Goal: Task Accomplishment & Management: Complete application form

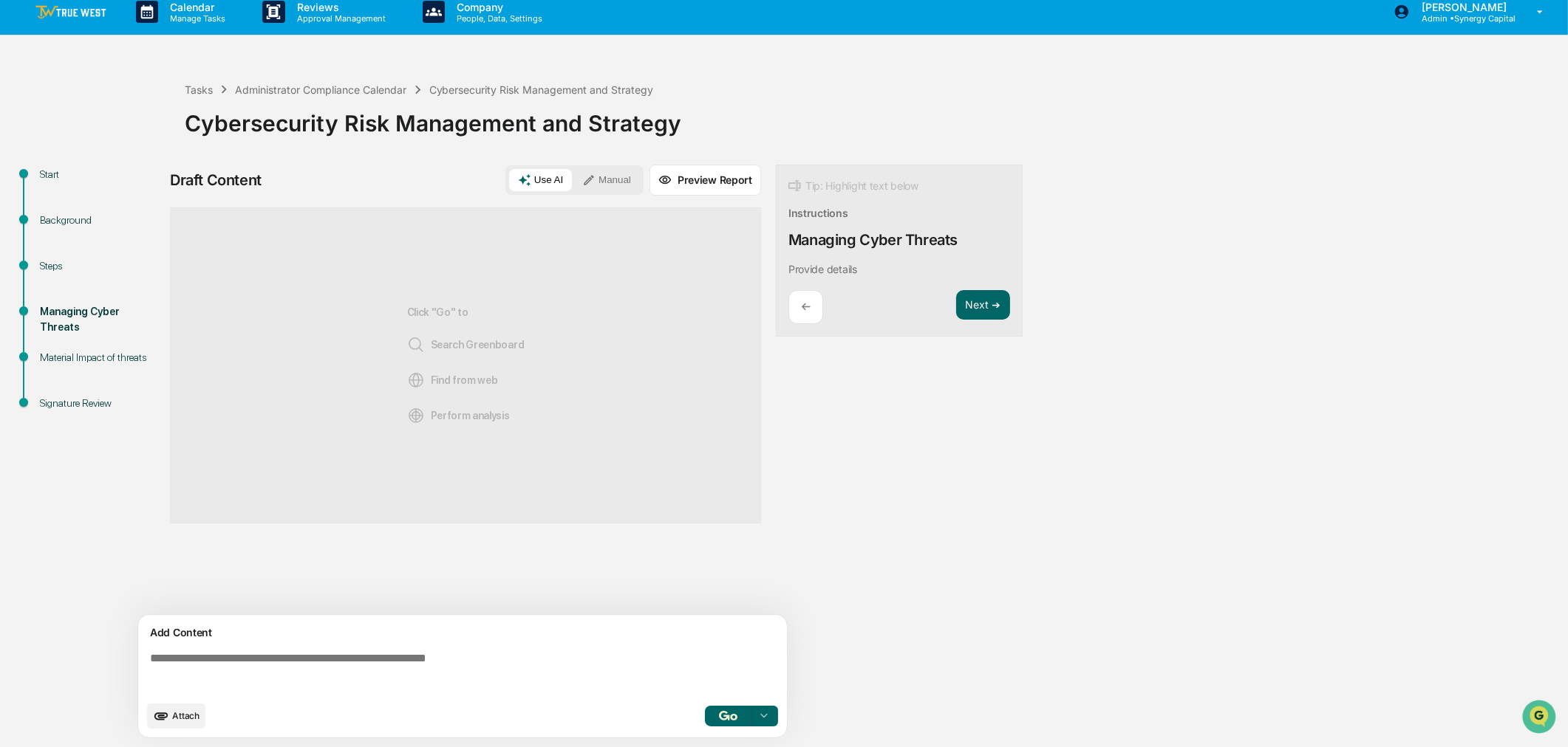
drag, startPoint x: 611, startPoint y: 174, endPoint x: 611, endPoint y: 191, distance: 17.0
click at [611, 174] on button "Manual" at bounding box center [606, 180] width 66 height 22
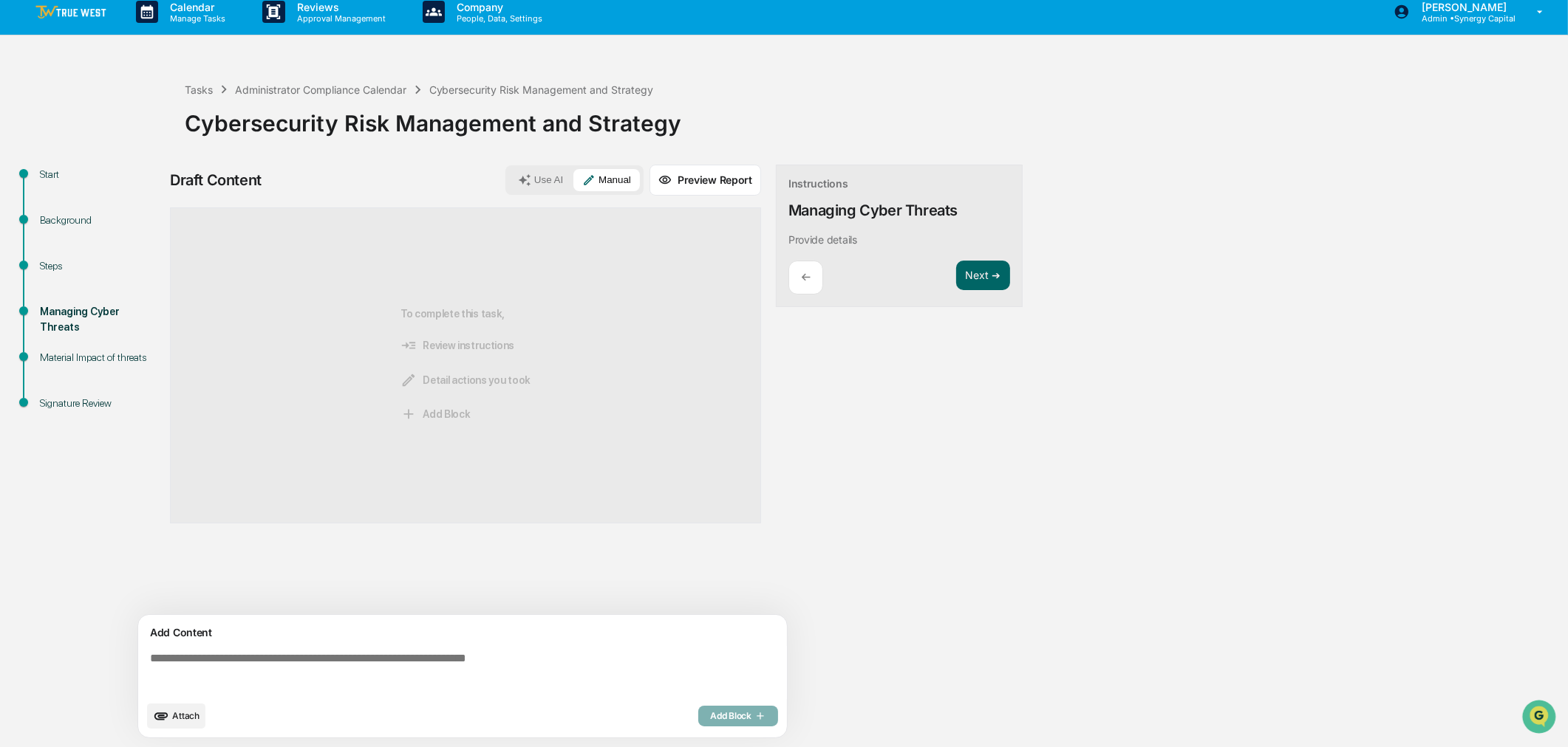
click at [471, 569] on textarea at bounding box center [465, 673] width 643 height 53
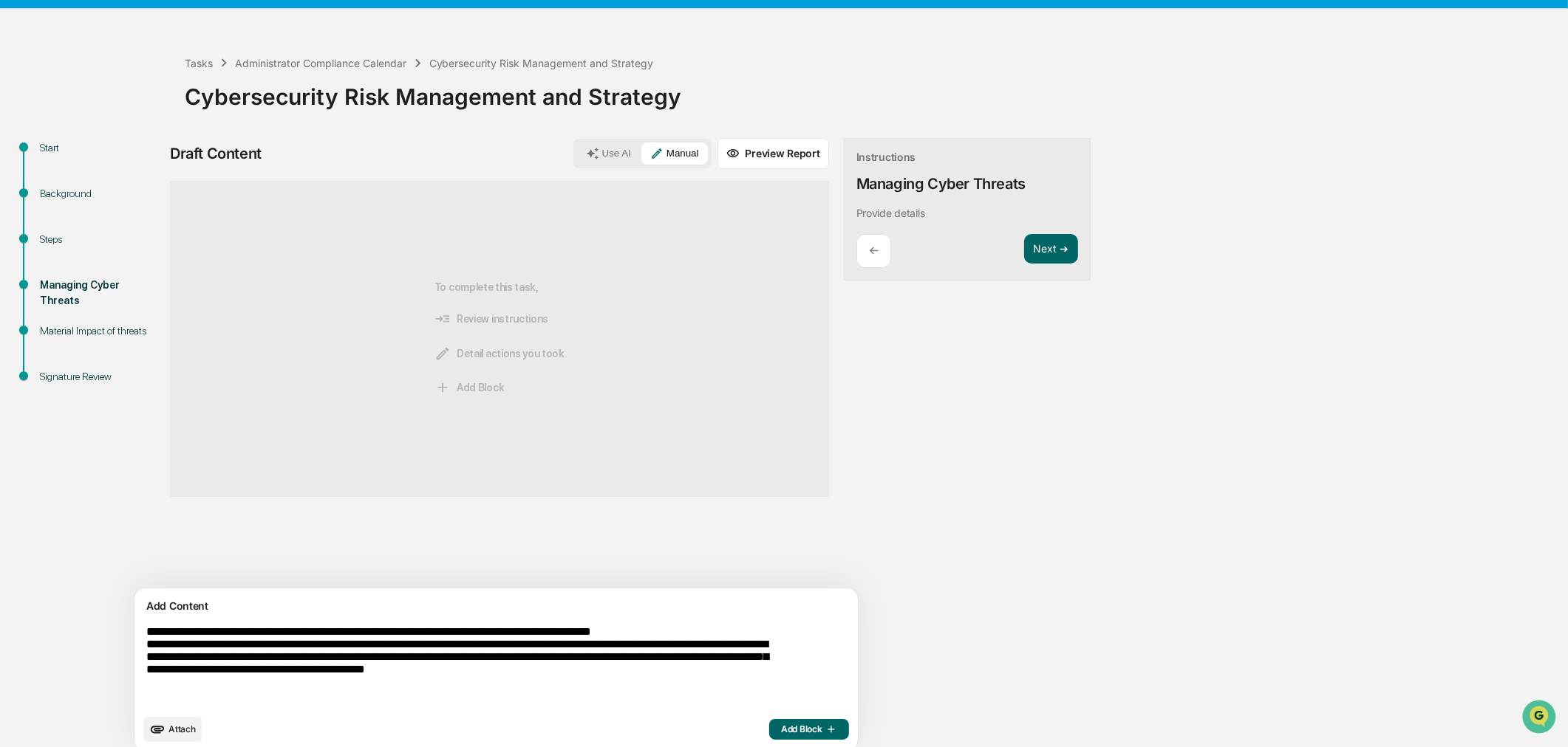
scroll to position [52, 0]
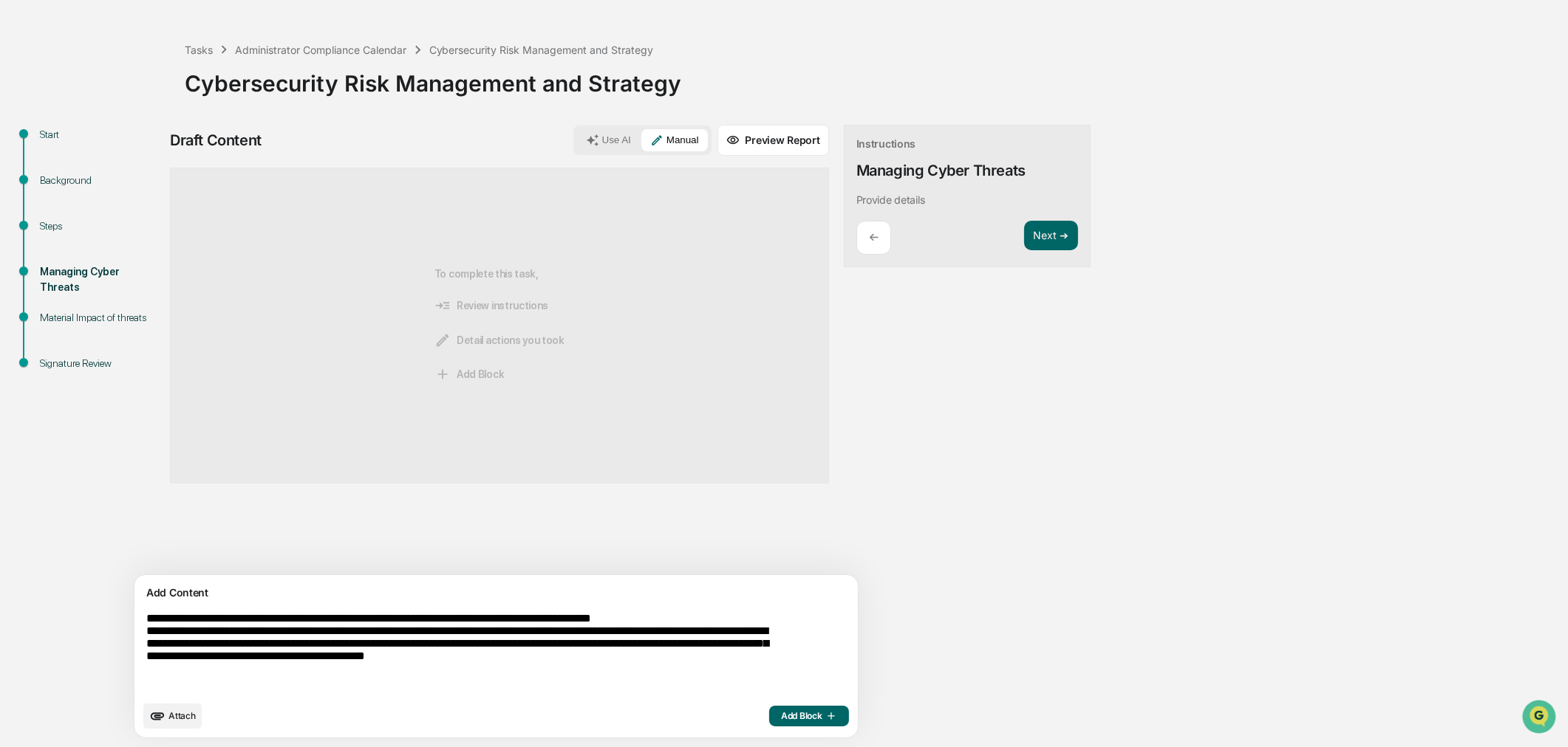
type textarea "**********"
click at [781, 569] on span "Add Block" at bounding box center [809, 716] width 56 height 12
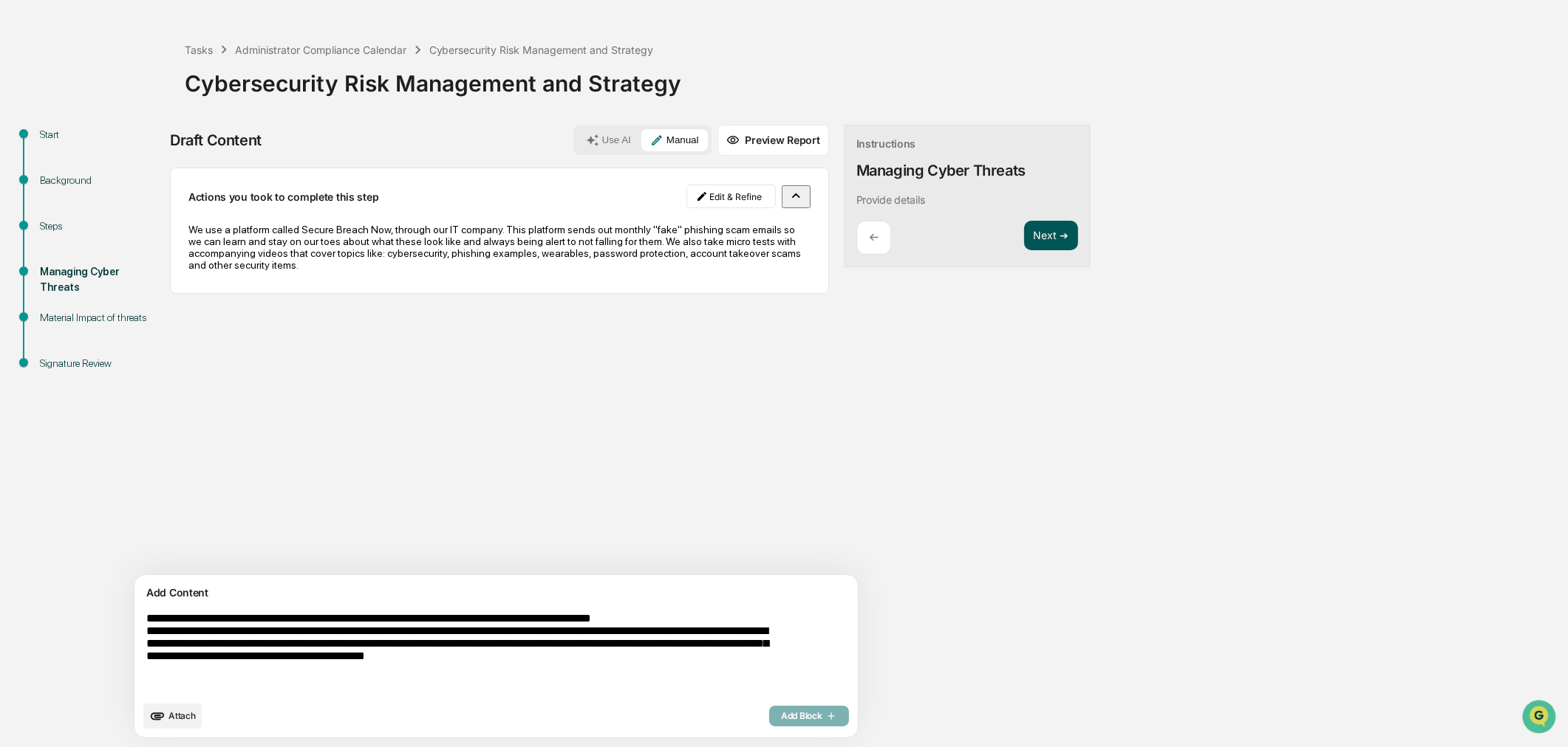
click at [1024, 228] on button "Next ➔" at bounding box center [1051, 235] width 54 height 31
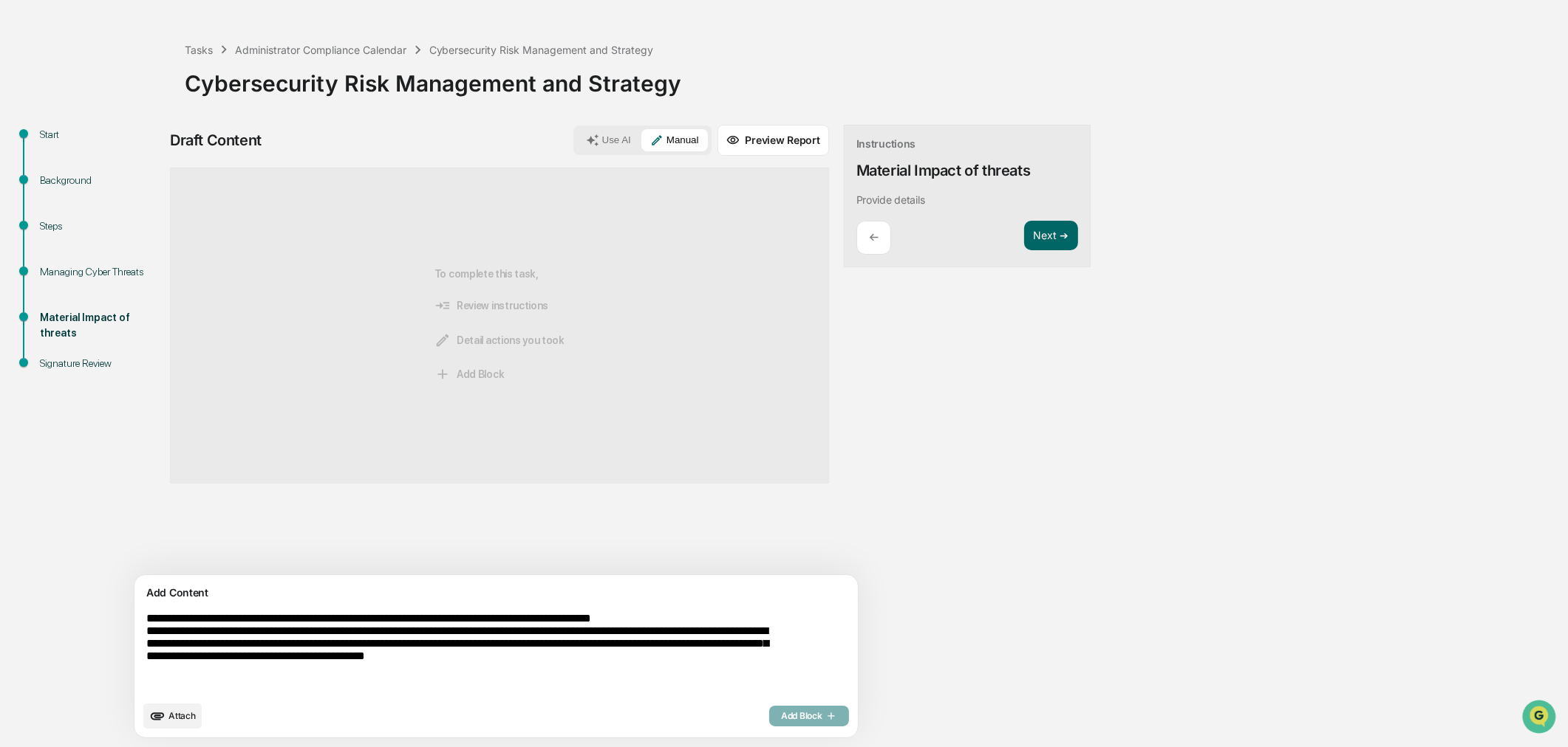
click at [232, 569] on textarea "**********" at bounding box center [462, 653] width 643 height 93
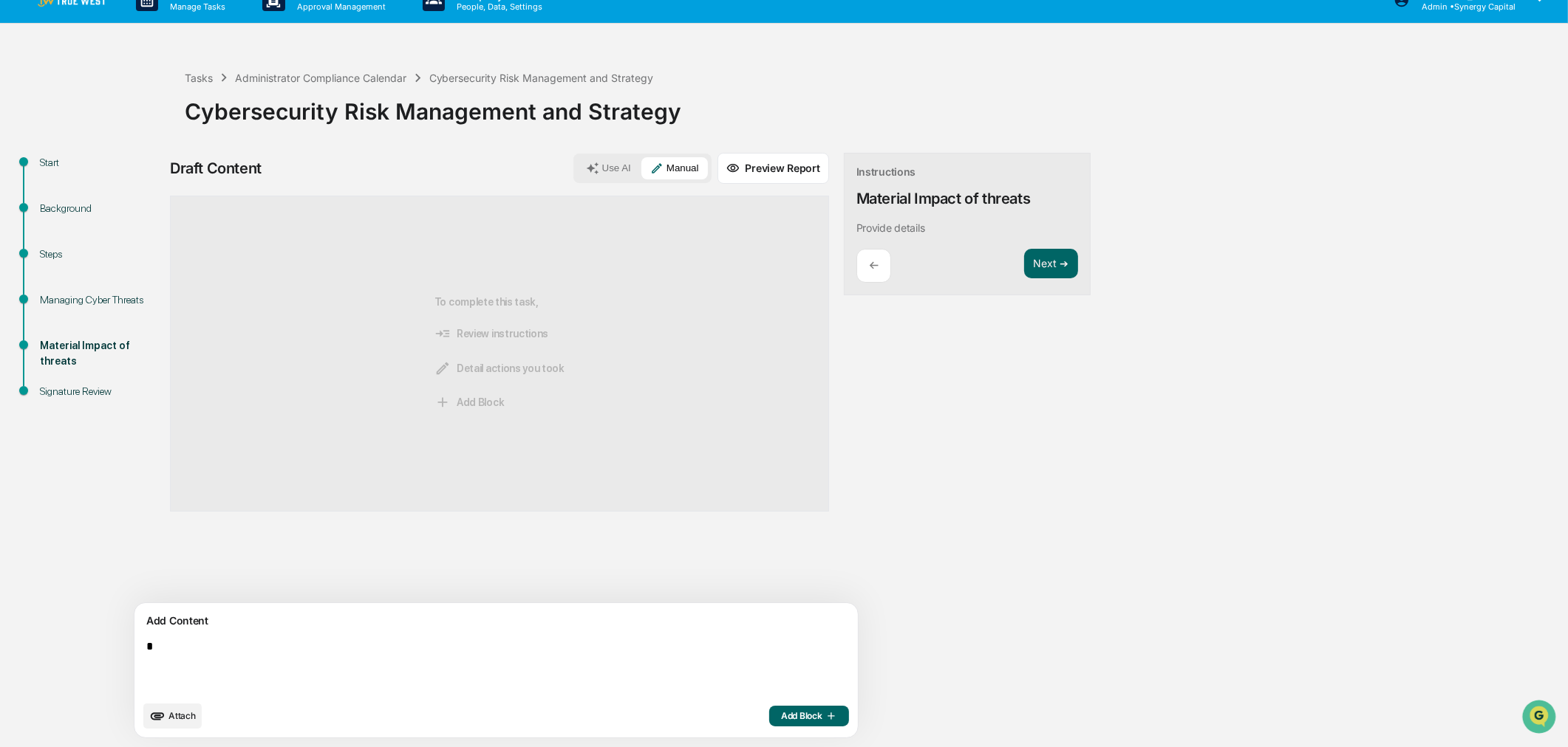
scroll to position [23, 0]
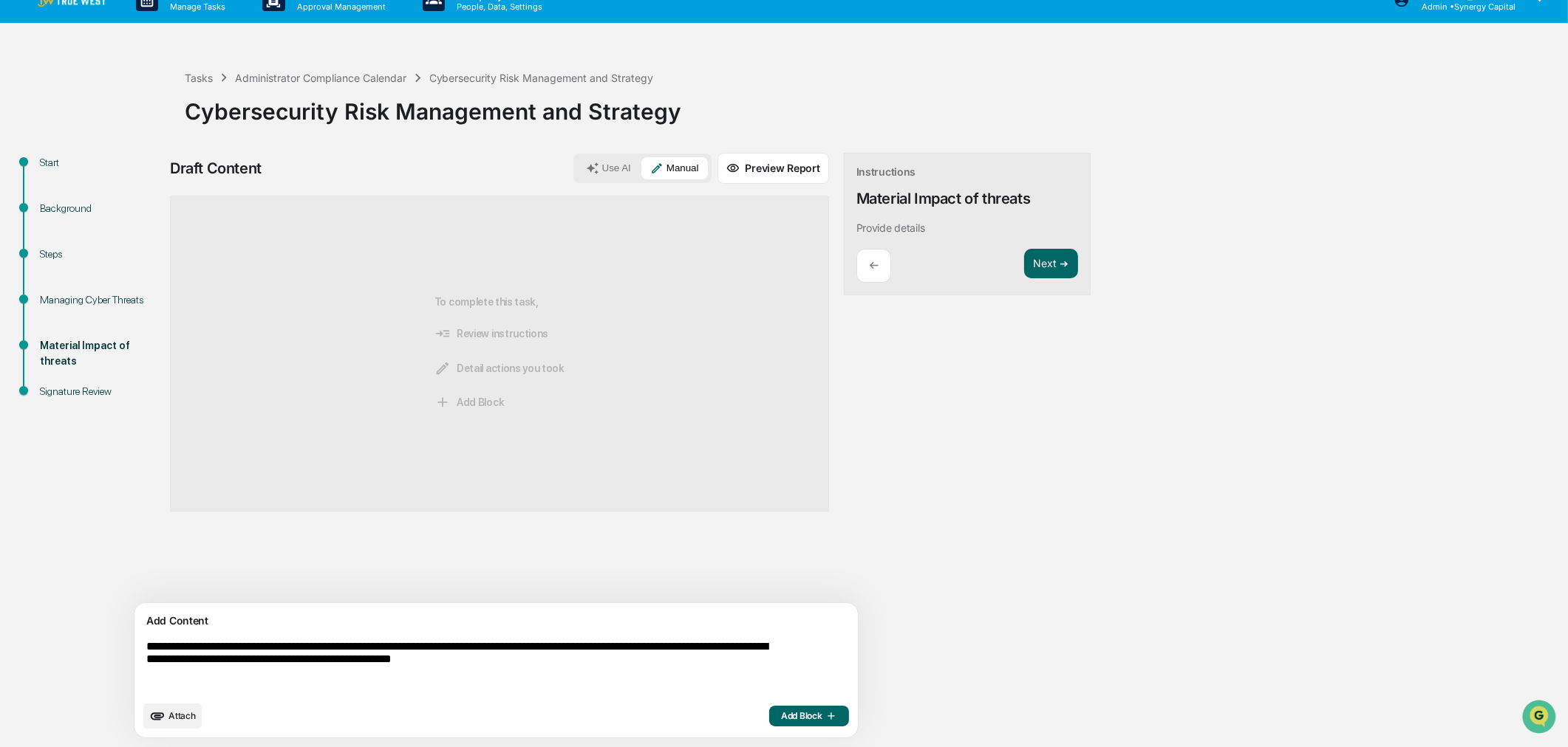
click at [241, 569] on textarea "**********" at bounding box center [462, 667] width 643 height 65
click at [615, 569] on textarea "**********" at bounding box center [462, 667] width 643 height 65
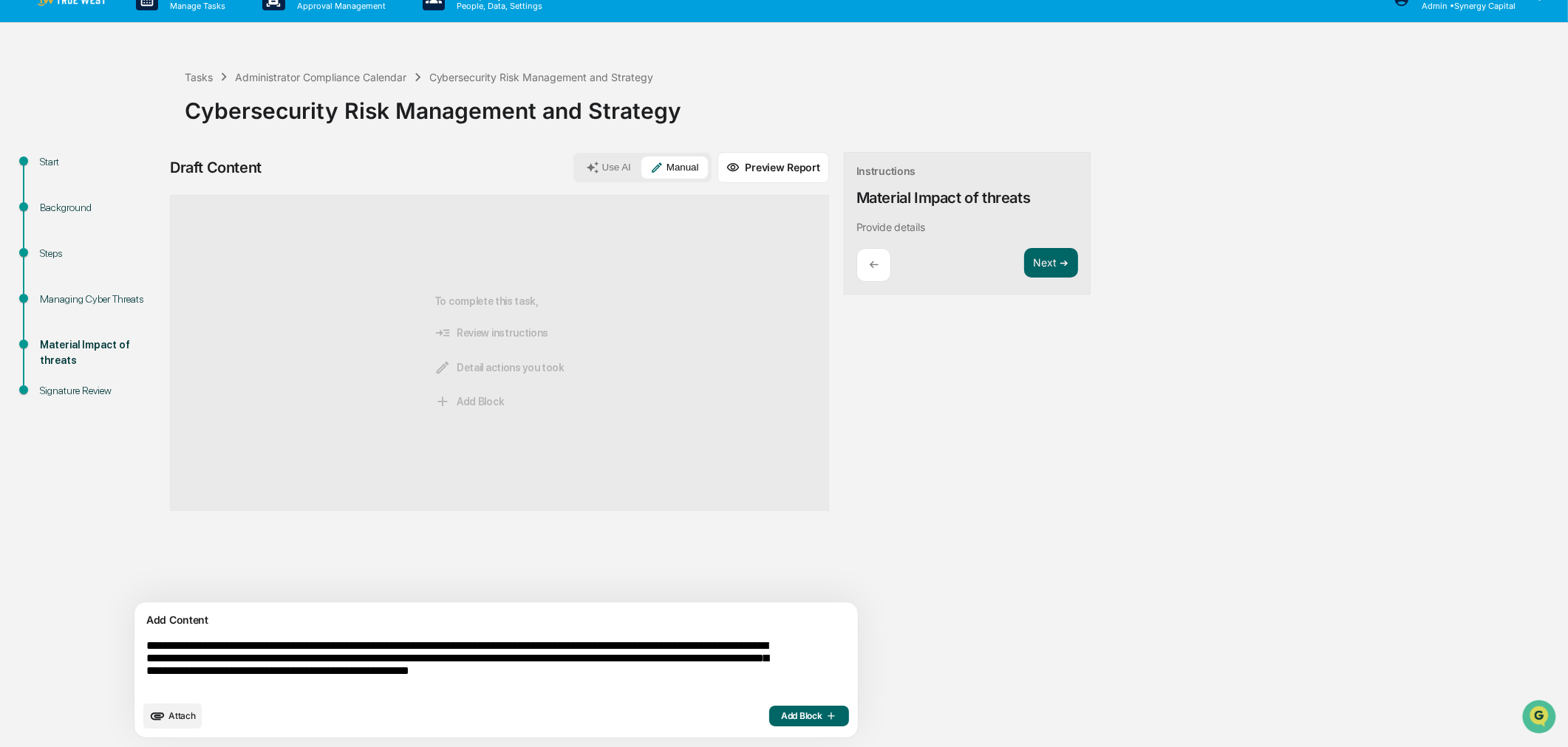
scroll to position [38, 0]
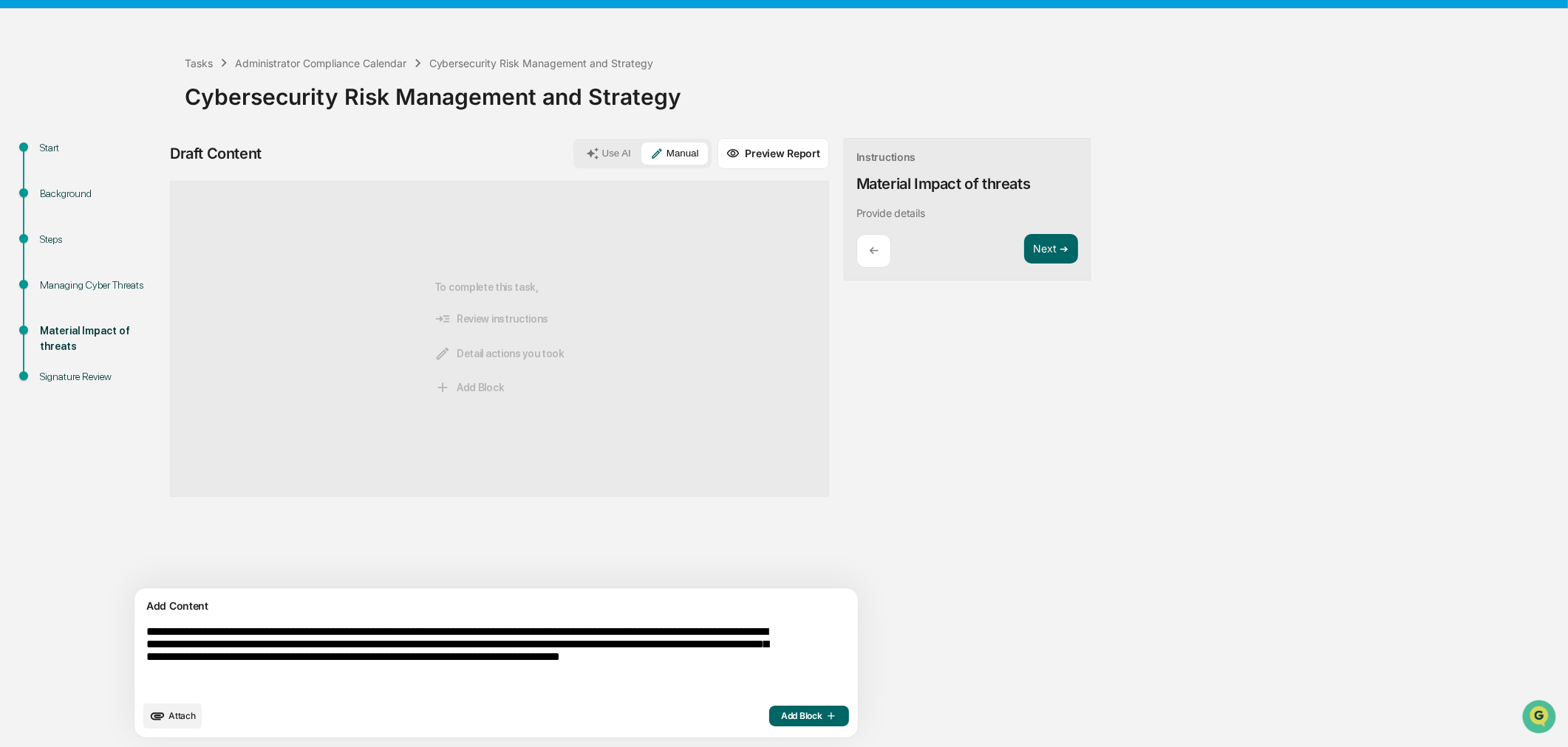
click at [403, 569] on textarea "**********" at bounding box center [462, 660] width 643 height 80
click at [416, 569] on textarea "**********" at bounding box center [462, 660] width 643 height 80
type textarea "**********"
click at [769, 569] on button "Add Block" at bounding box center [809, 716] width 80 height 20
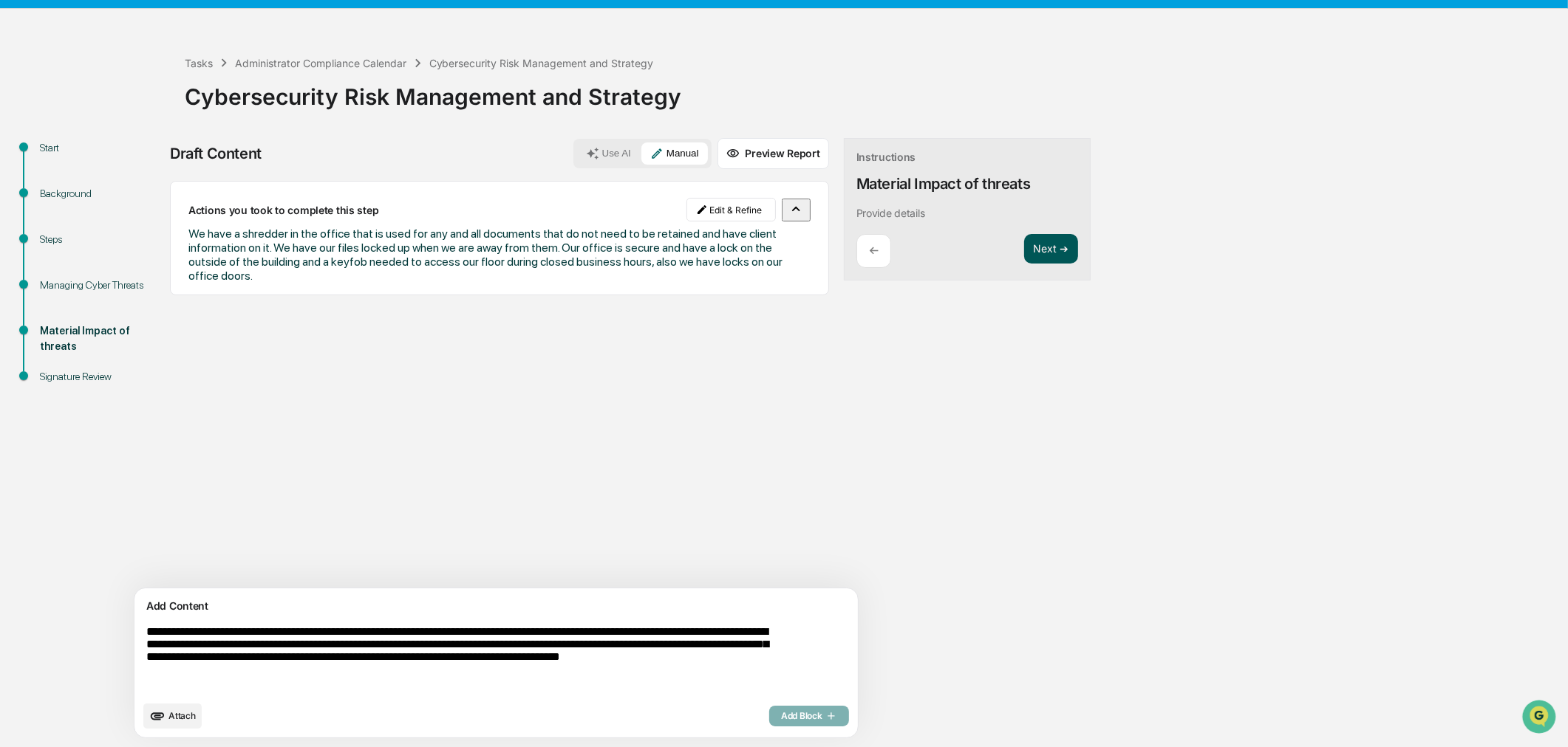
click at [1024, 240] on button "Next ➔" at bounding box center [1051, 249] width 54 height 31
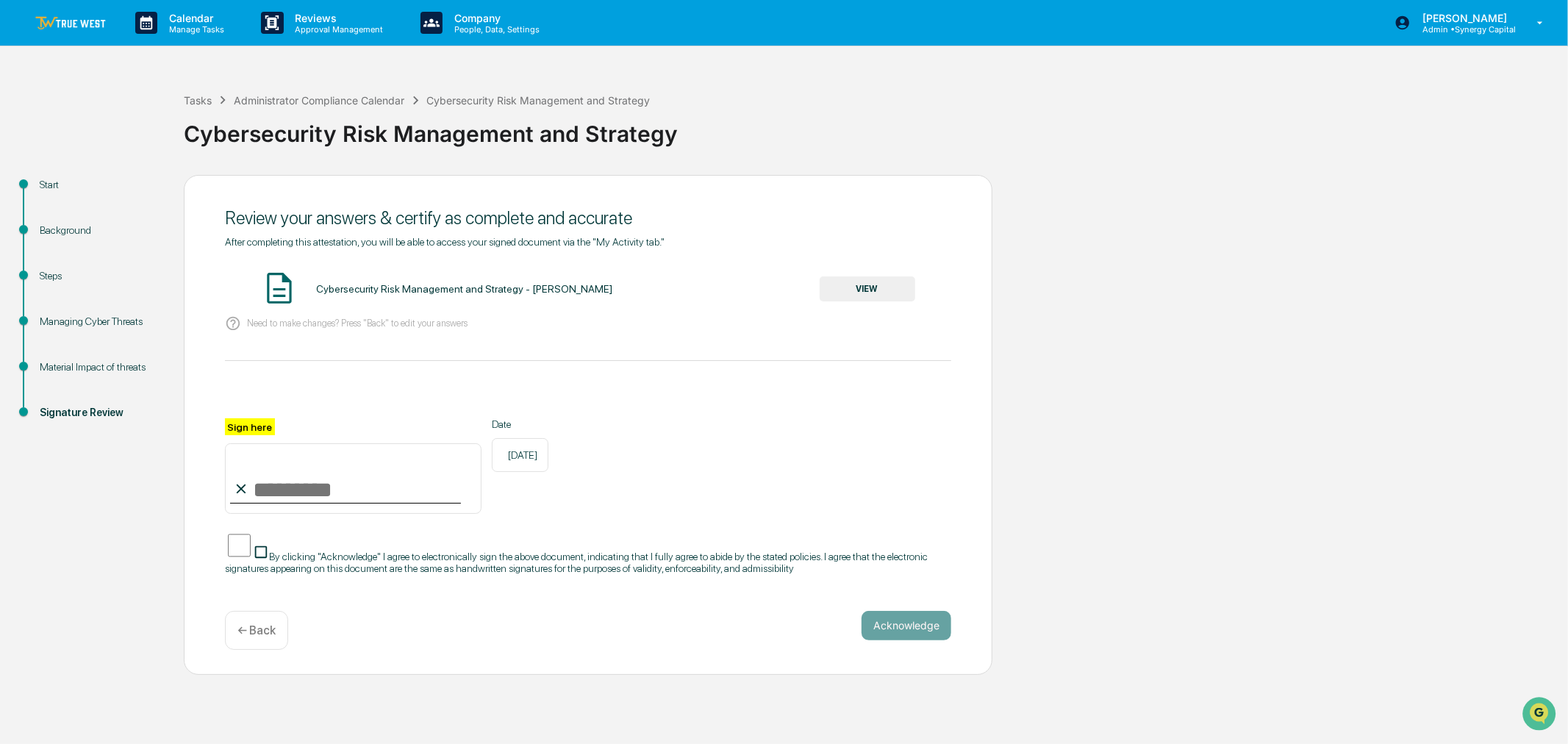
click at [844, 283] on button "VIEW" at bounding box center [867, 289] width 95 height 25
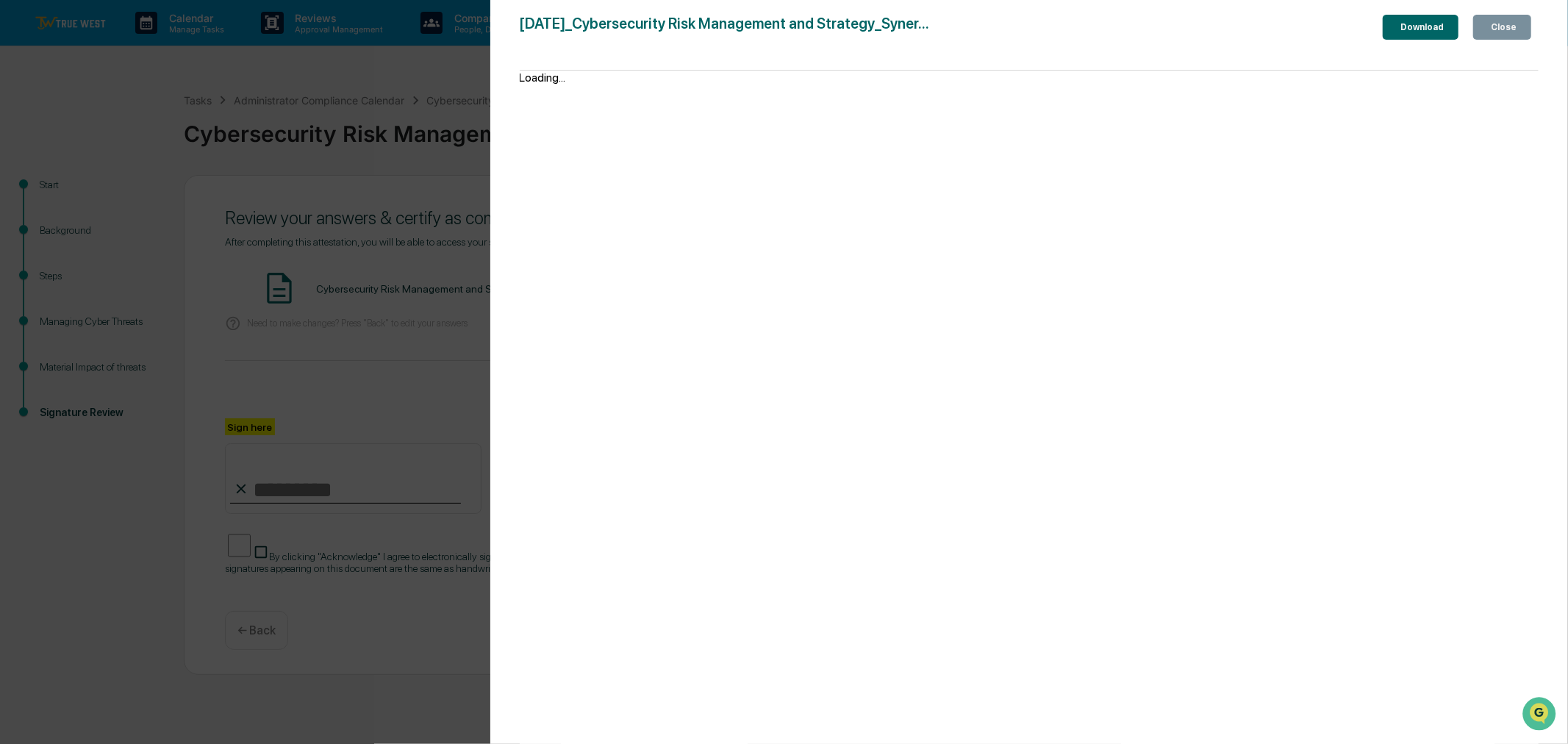
click at [1246, 26] on div "Close" at bounding box center [1502, 27] width 29 height 10
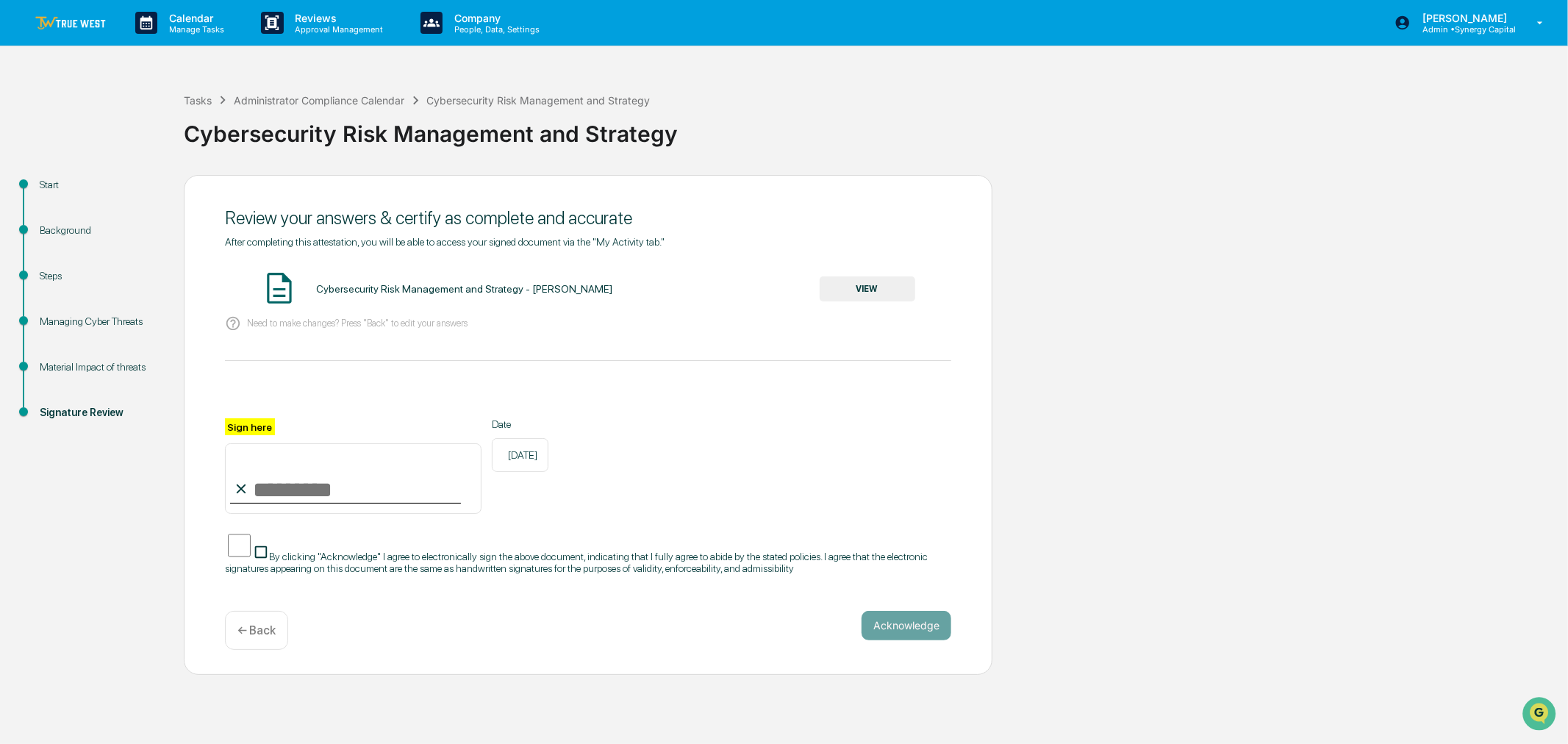
click at [258, 498] on input "Sign here" at bounding box center [353, 479] width 257 height 70
type input "**********"
click at [901, 567] on button "Acknowledge" at bounding box center [906, 626] width 90 height 30
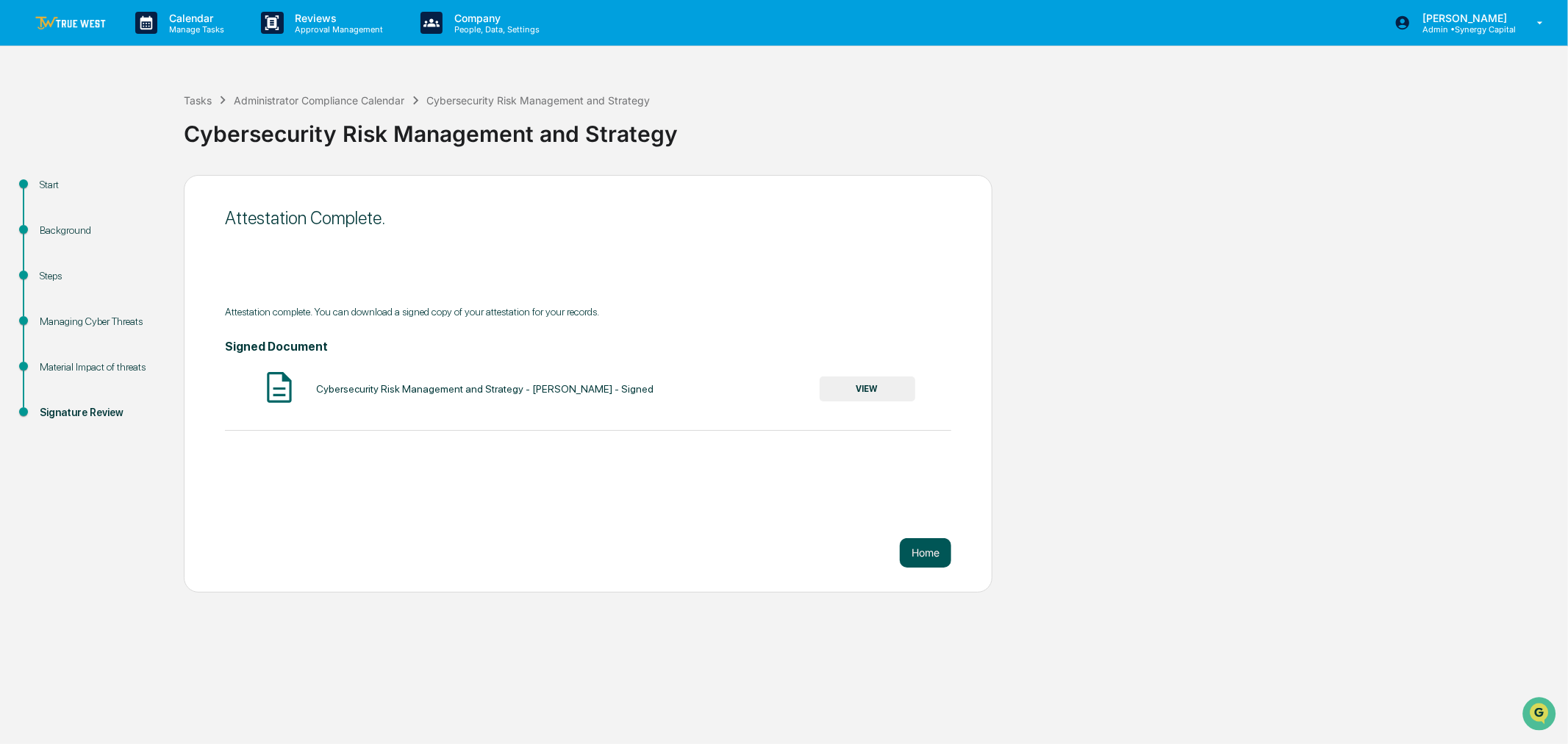
click at [928, 541] on button "Home" at bounding box center [926, 553] width 52 height 30
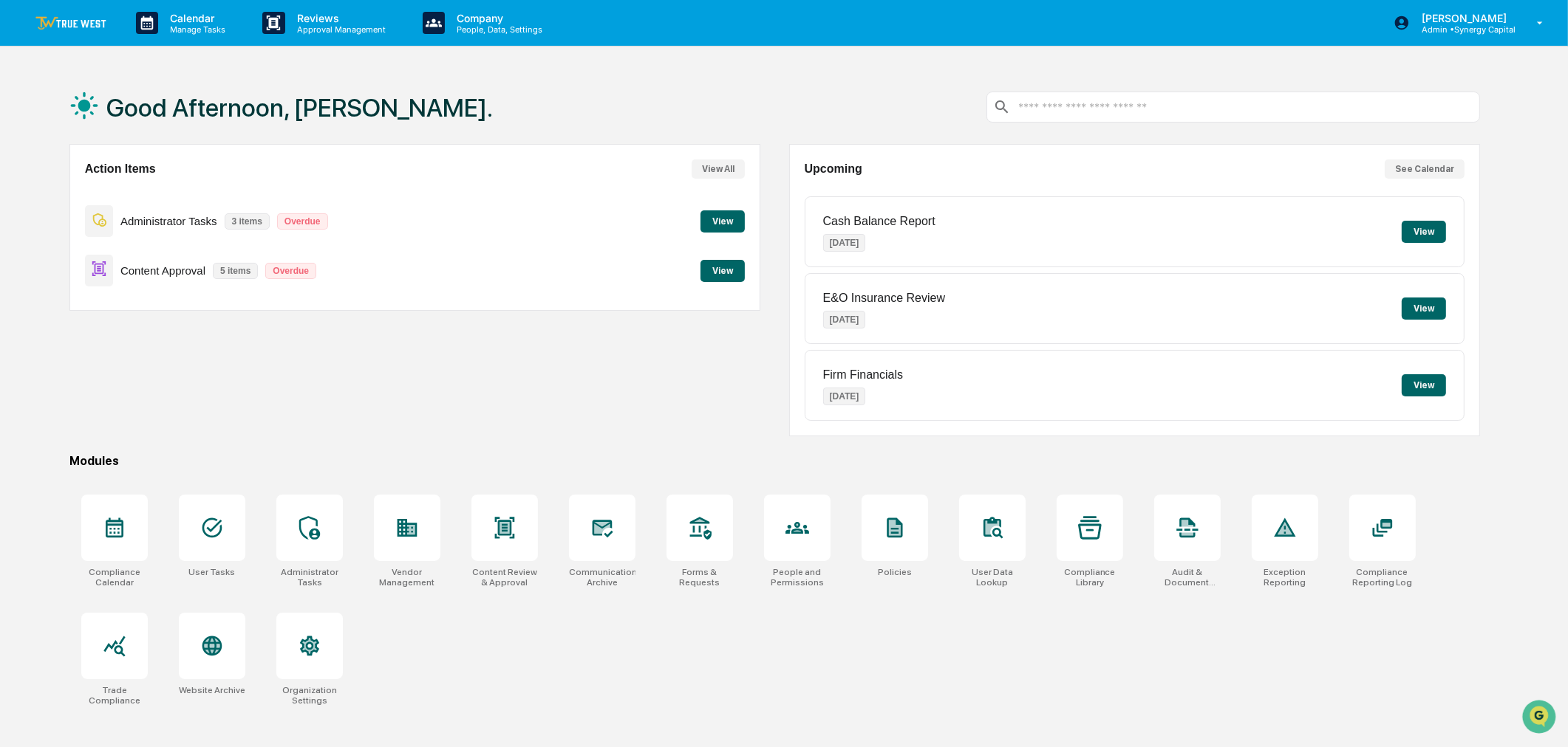
click at [714, 217] on button "View" at bounding box center [723, 221] width 45 height 22
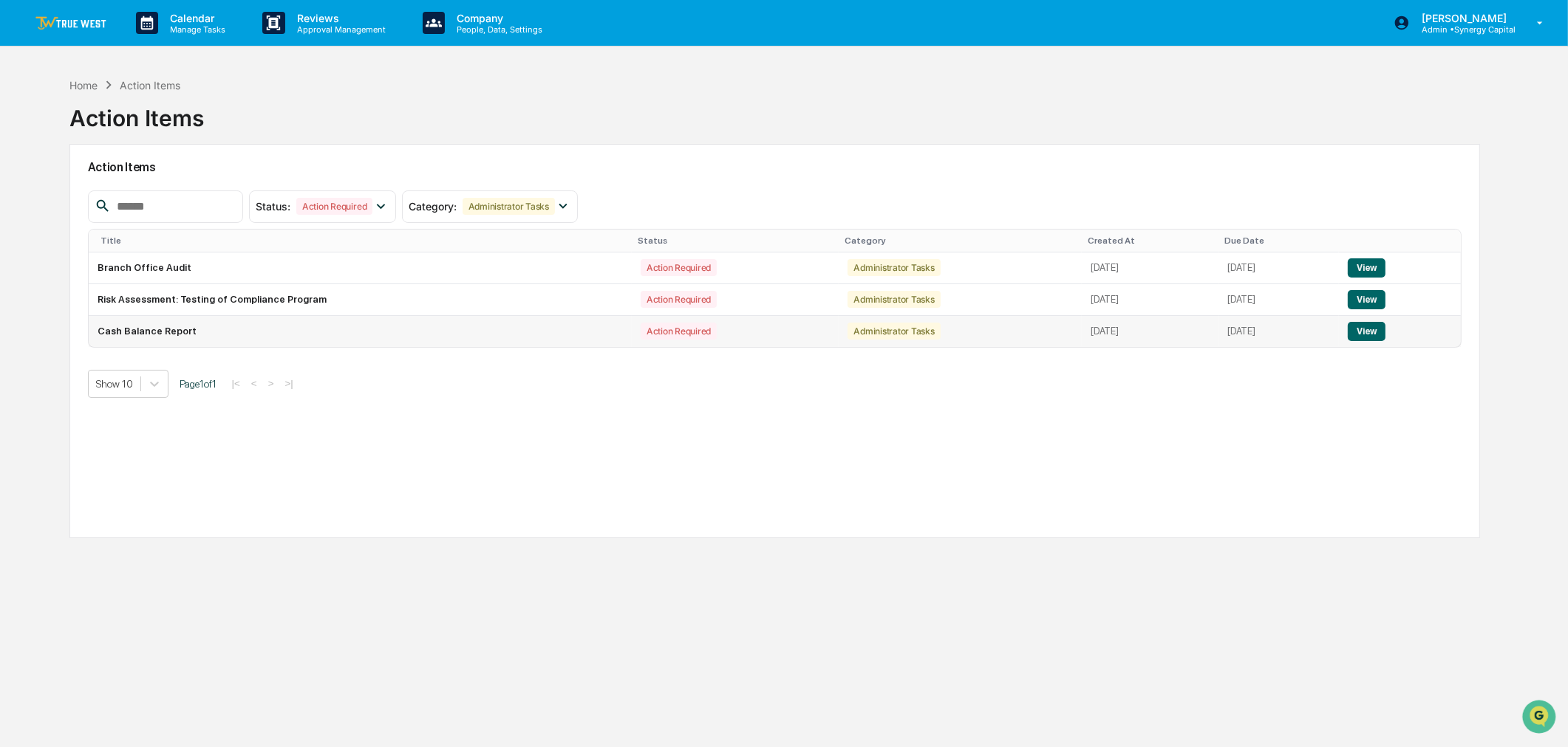
click at [1252, 330] on button "View" at bounding box center [1366, 331] width 37 height 20
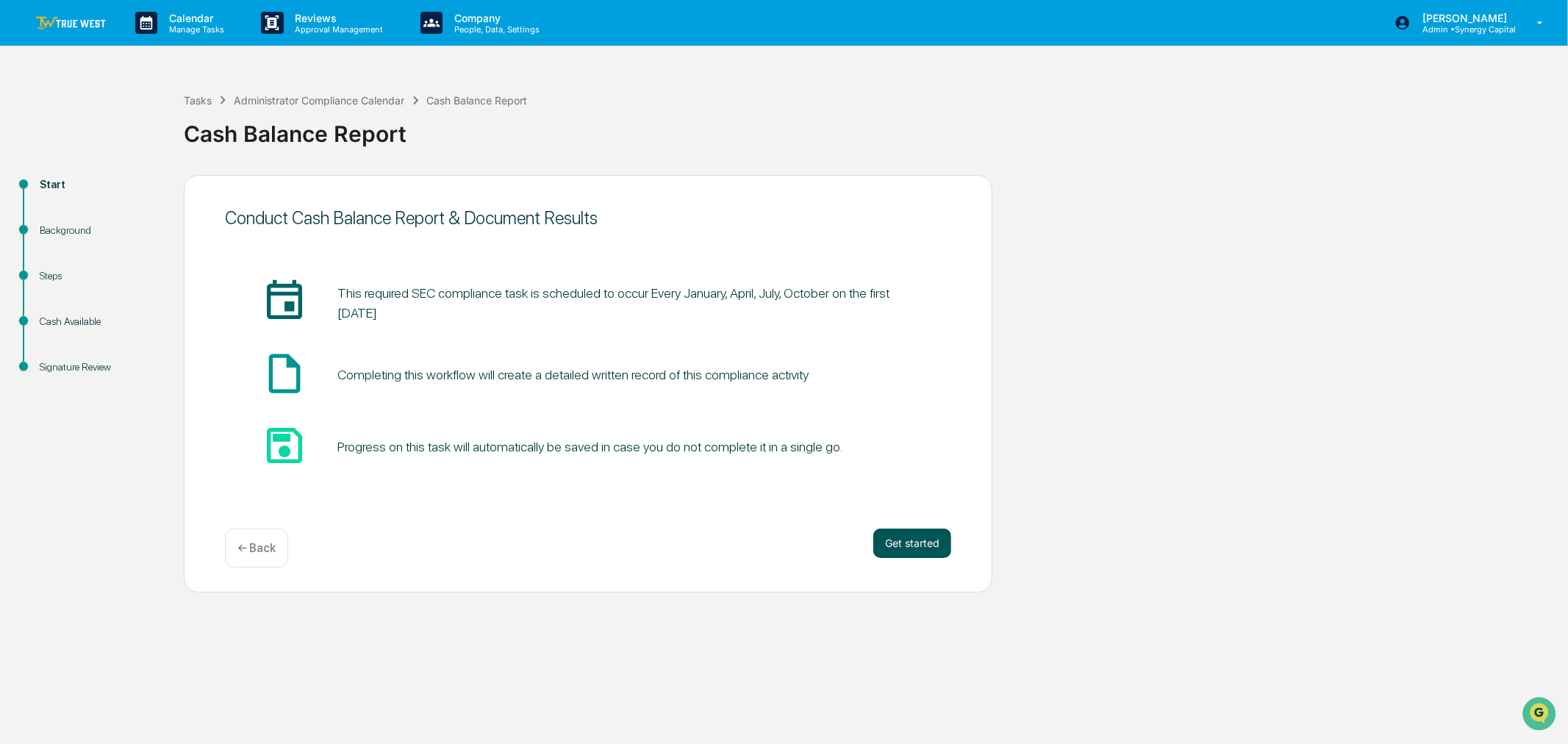
click at [899, 540] on button "Get started" at bounding box center [912, 544] width 78 height 30
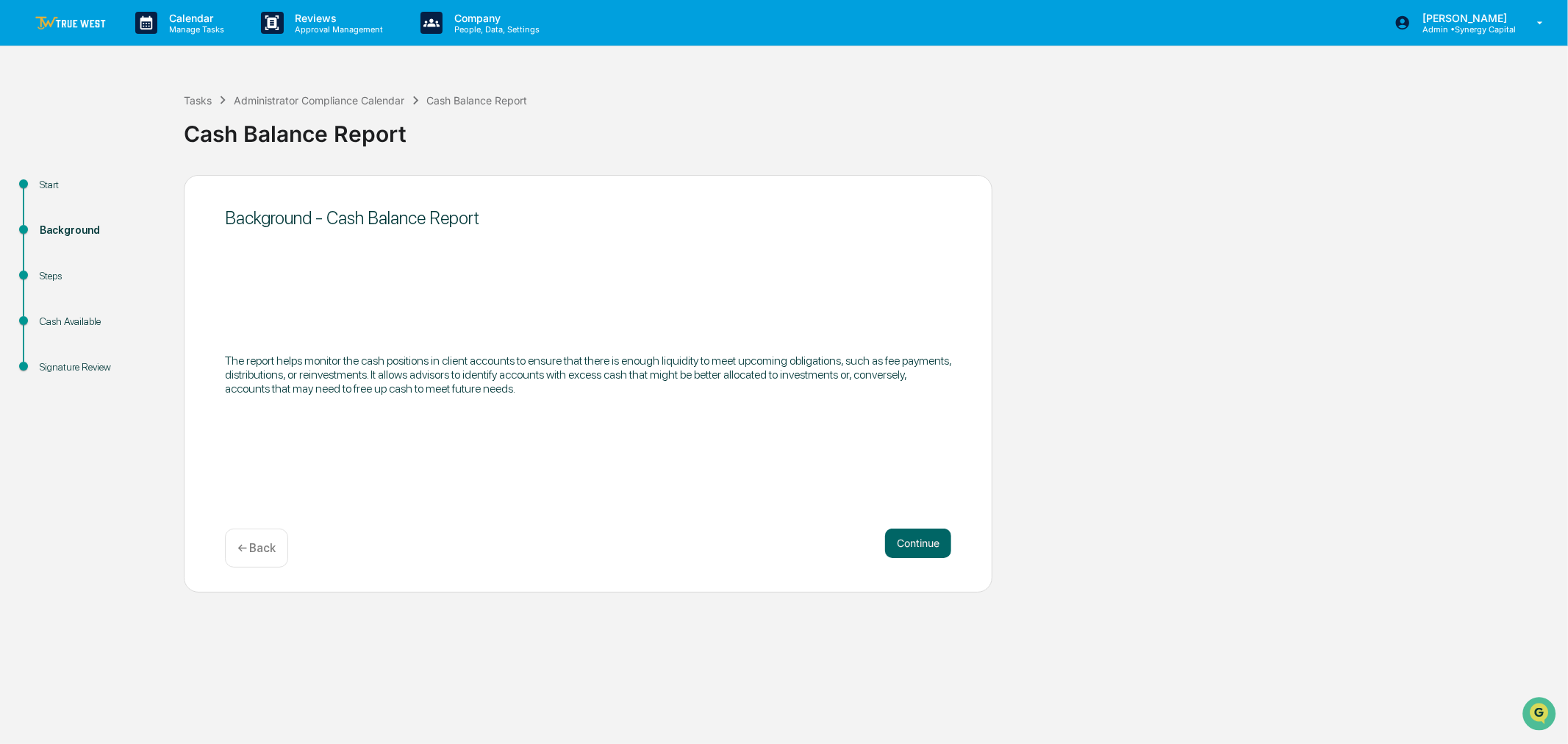
click at [899, 540] on button "Continue" at bounding box center [918, 544] width 66 height 30
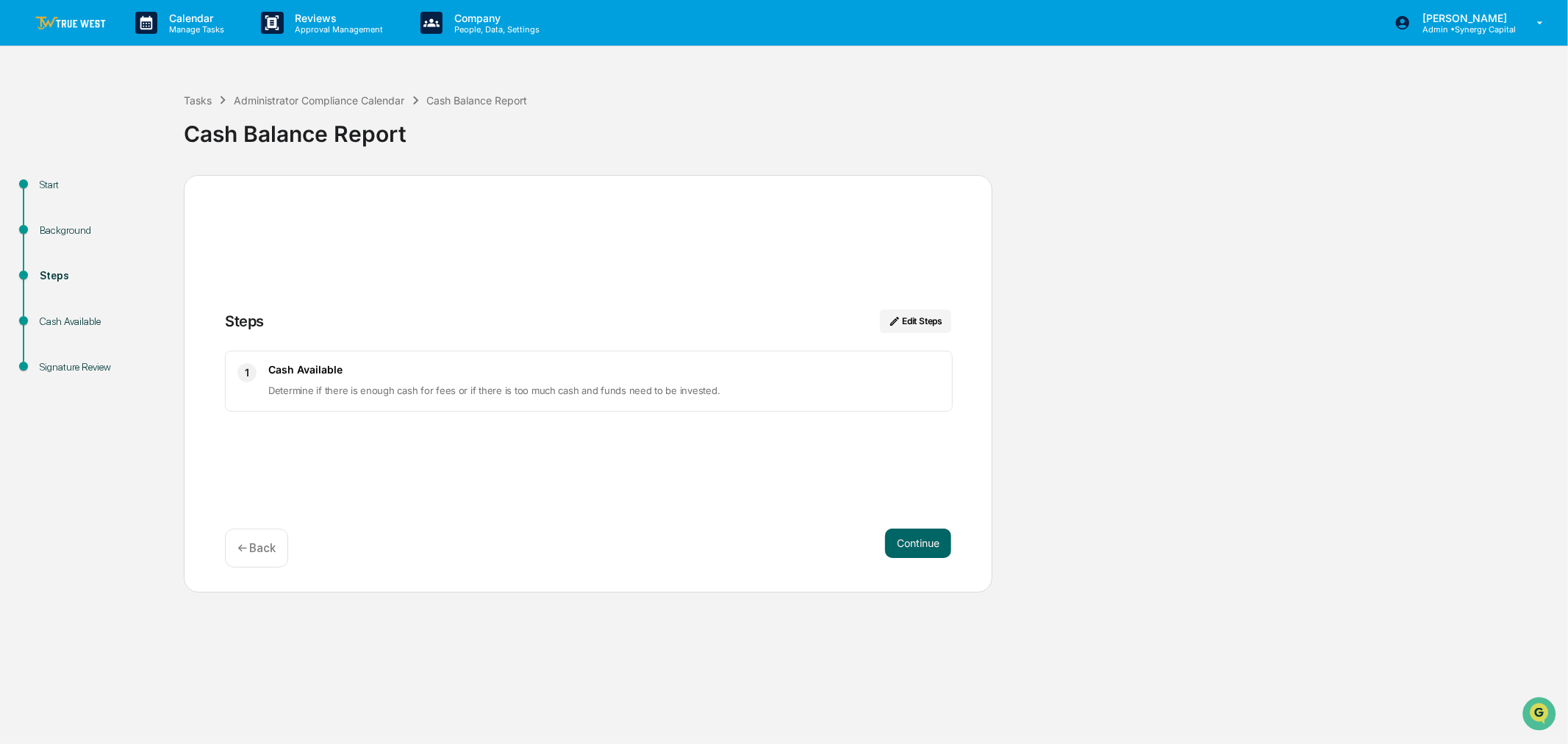
click at [133, 440] on div "Start Background Steps Cash Available Signature Review Steps Edit Steps 1 Cash …" at bounding box center [784, 384] width 1554 height 418
click at [995, 99] on div "Tasks Administrator Compliance Calendar Cash Balance Report Cash Balance Report" at bounding box center [872, 122] width 1377 height 61
click at [909, 541] on button "Continue" at bounding box center [918, 544] width 66 height 30
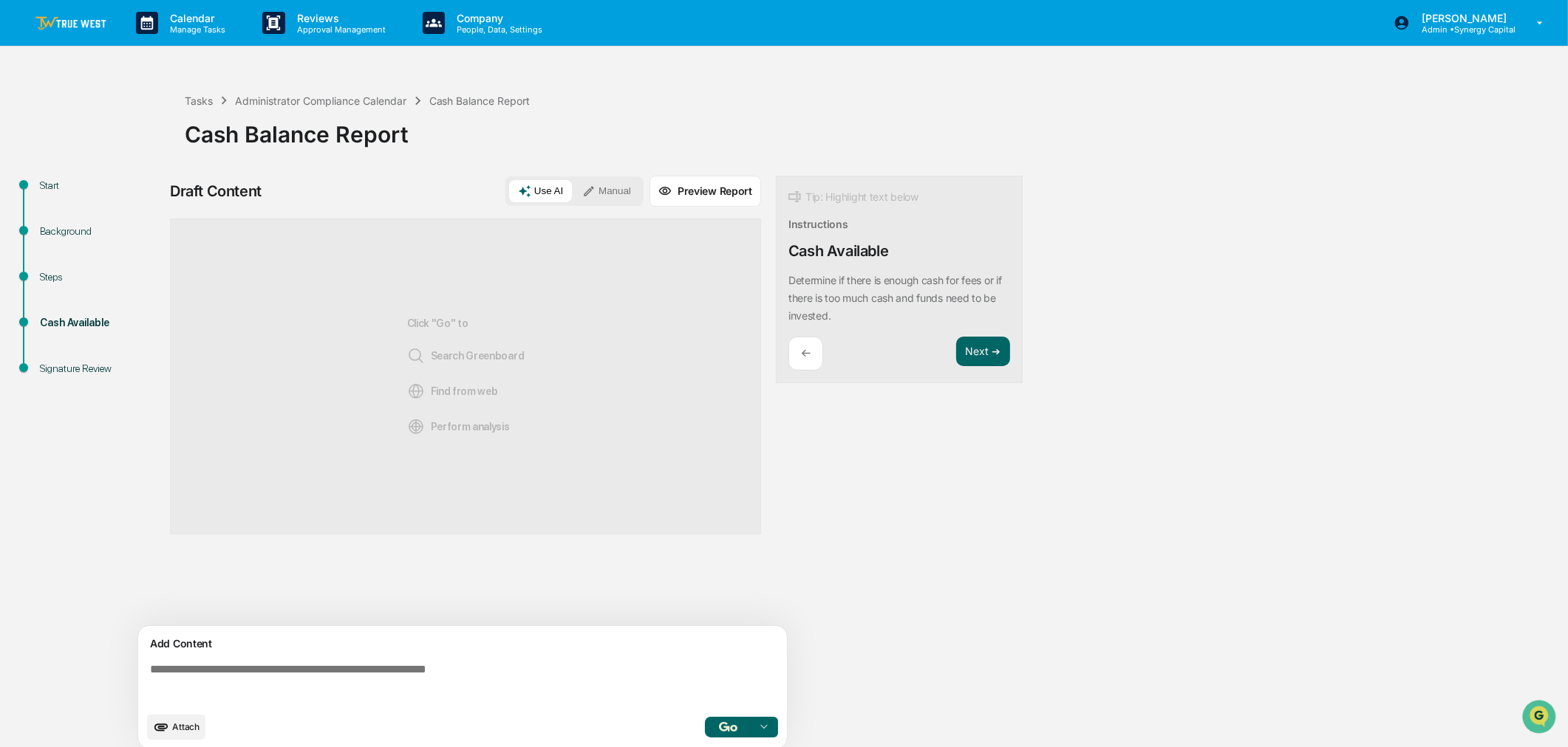
click at [876, 482] on div "Draft Content Use AI Manual Preview Report Sources Click "Go" to Search Greenbo…" at bounding box center [583, 467] width 827 height 582
click at [613, 183] on button "Manual" at bounding box center [606, 192] width 66 height 22
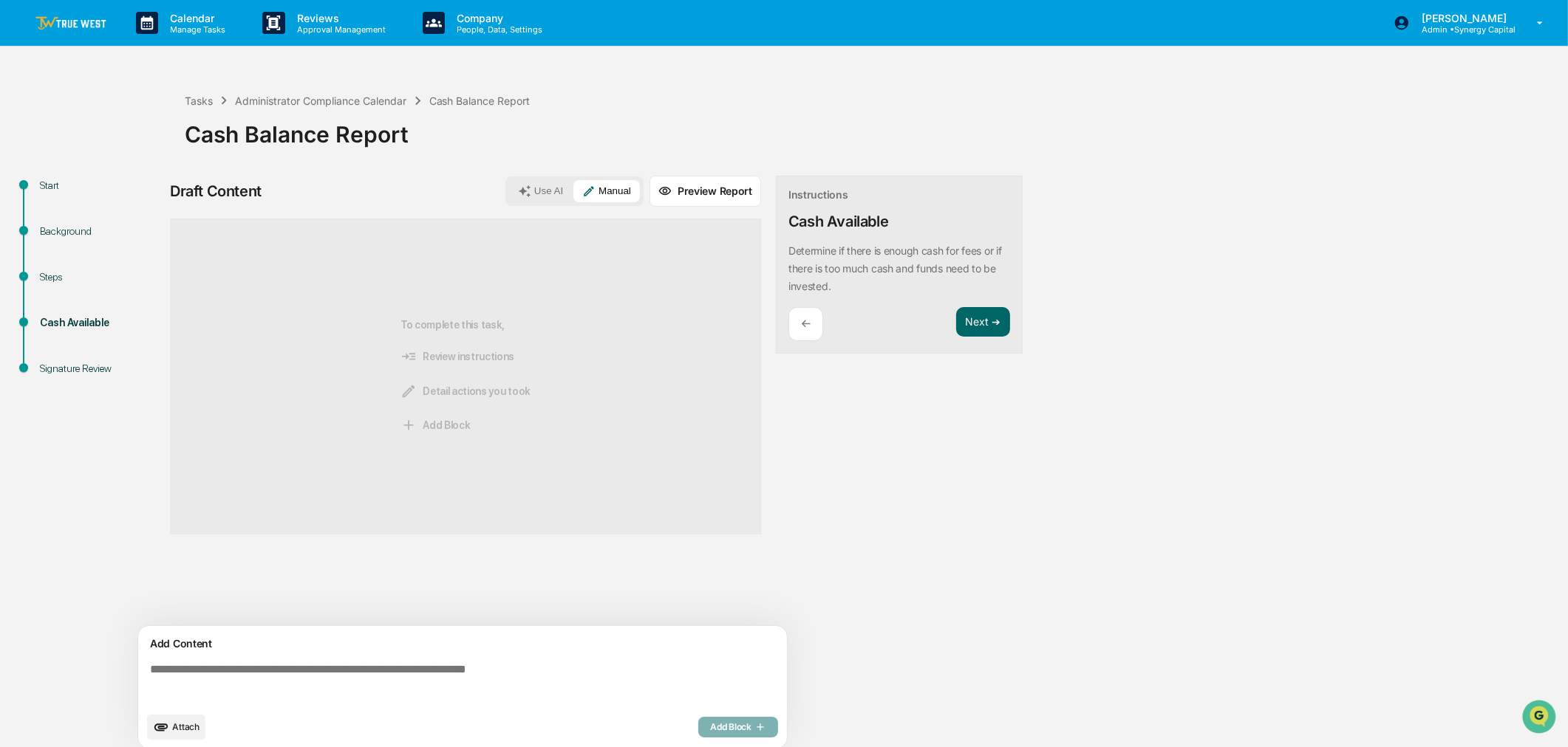
click at [178, 569] on span "Attach" at bounding box center [185, 727] width 27 height 11
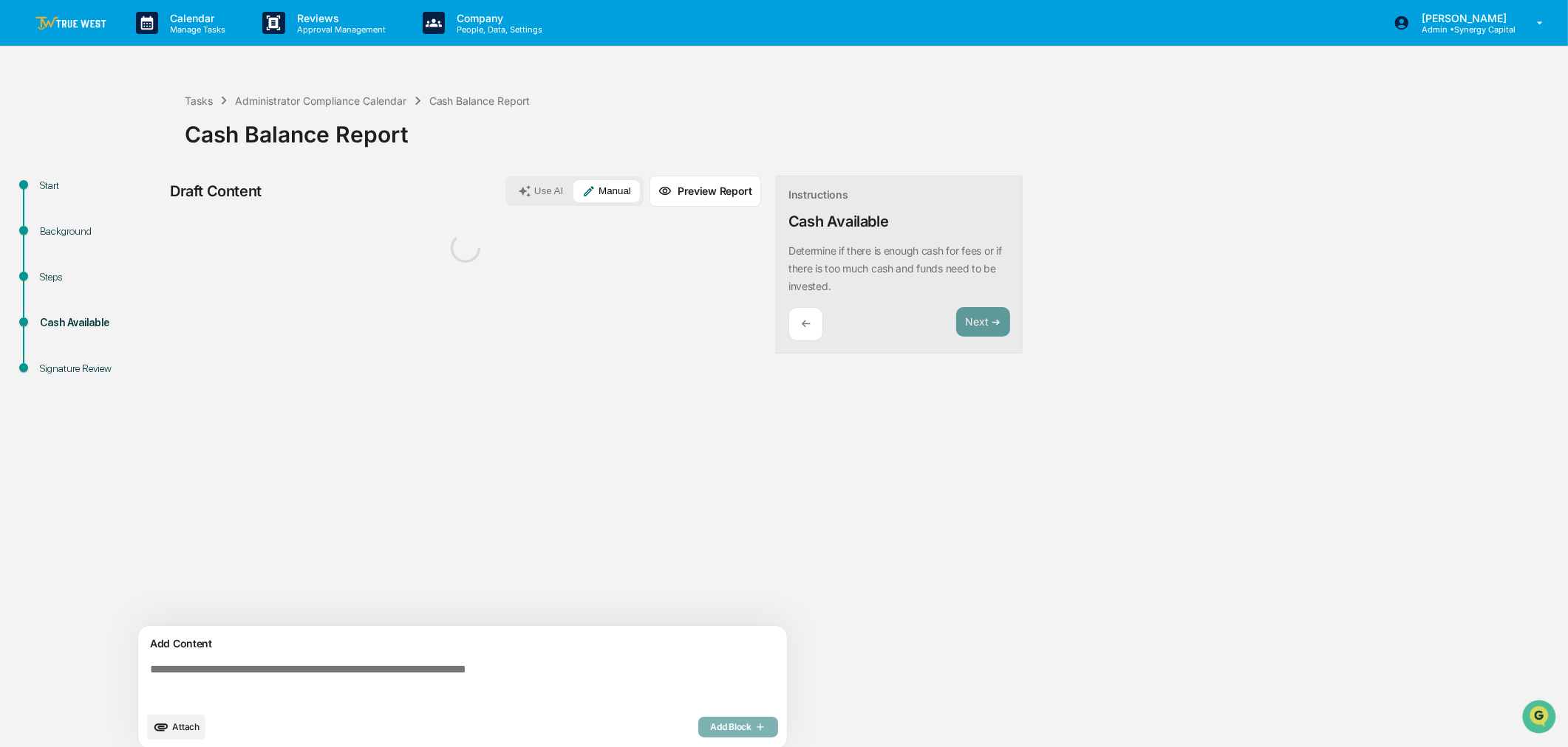
scroll to position [12, 0]
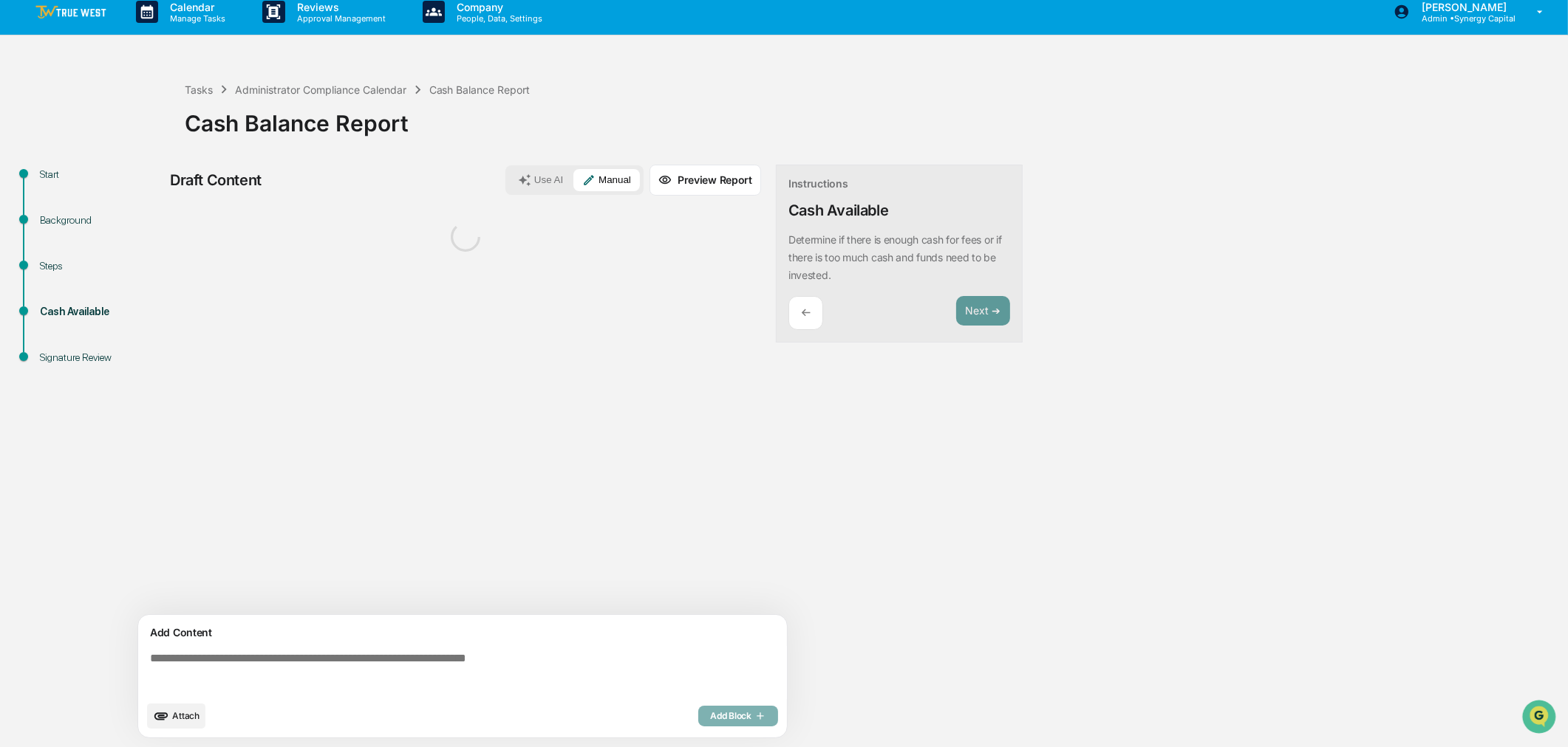
click at [410, 569] on textarea at bounding box center [465, 673] width 643 height 53
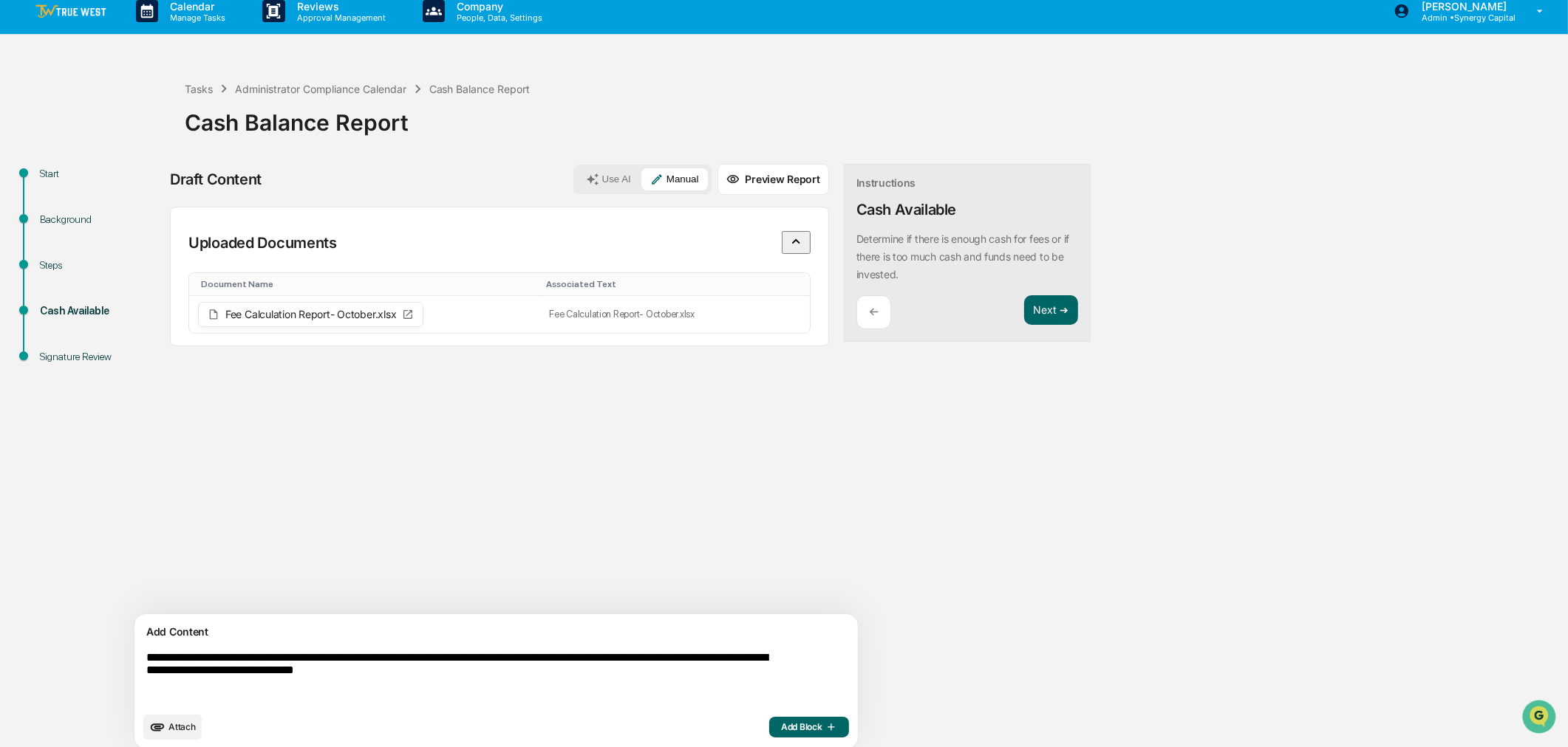
type textarea "**********"
click at [781, 569] on span "Add Block" at bounding box center [809, 727] width 56 height 12
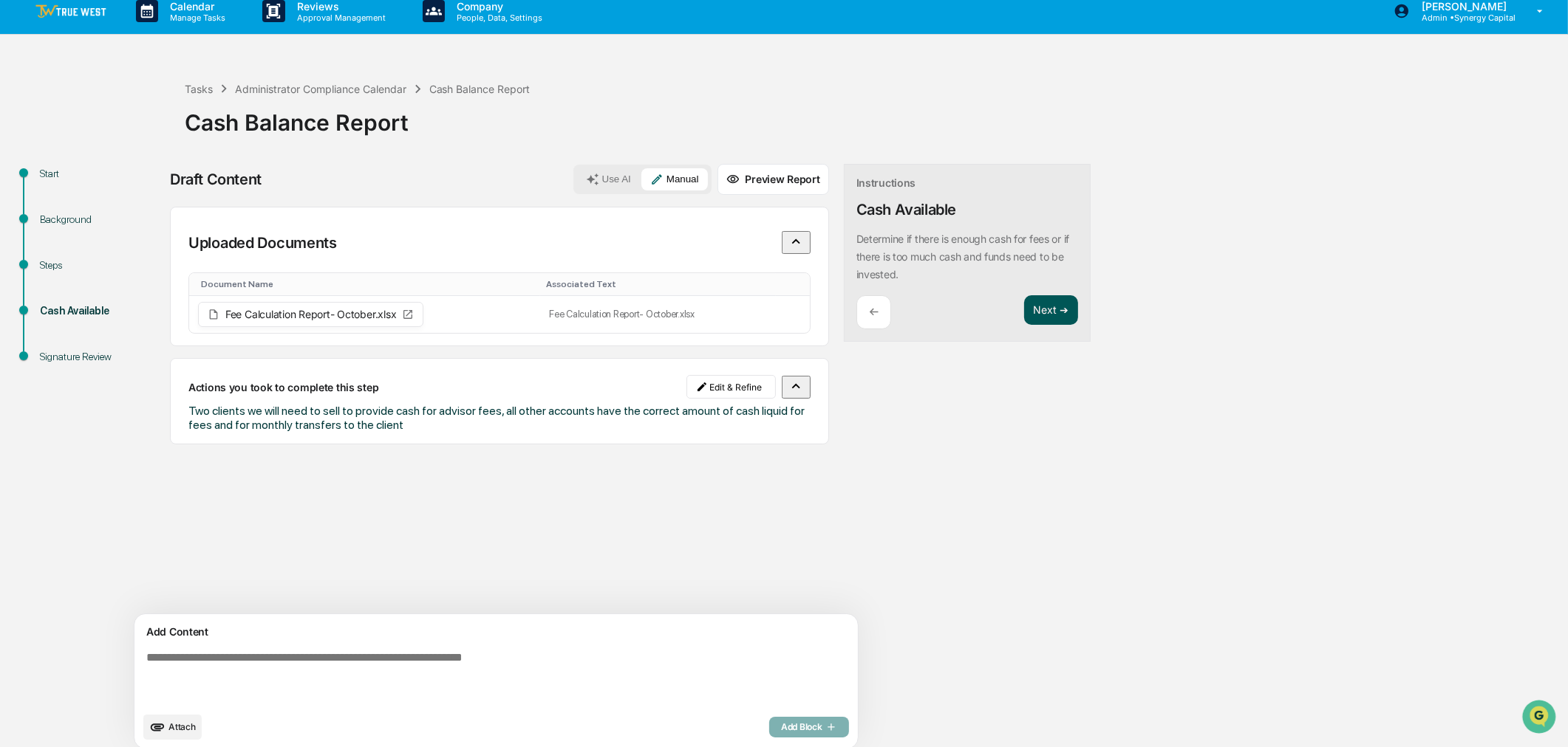
click at [1024, 310] on button "Next ➔" at bounding box center [1051, 311] width 54 height 31
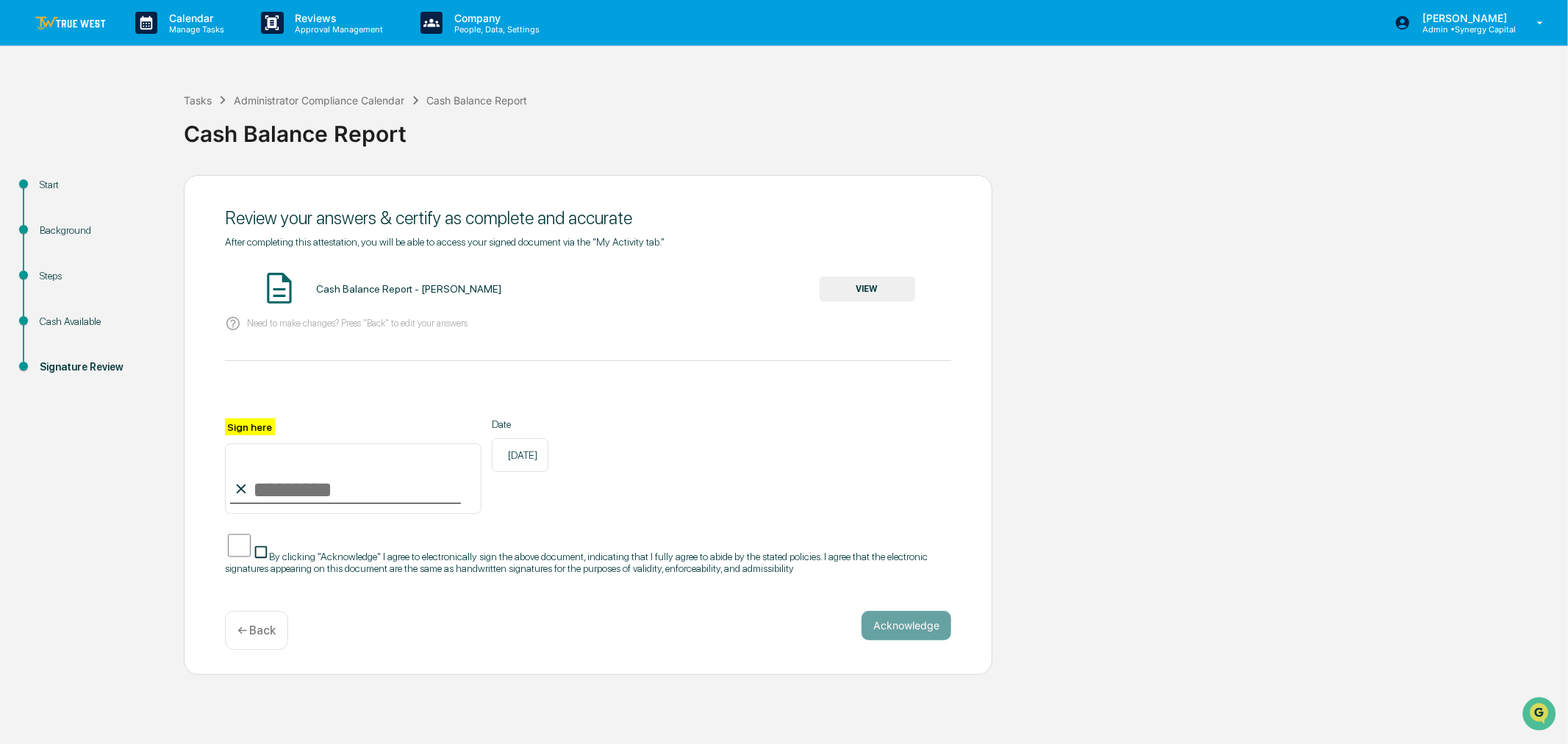
click at [884, 290] on button "VIEW" at bounding box center [867, 289] width 95 height 25
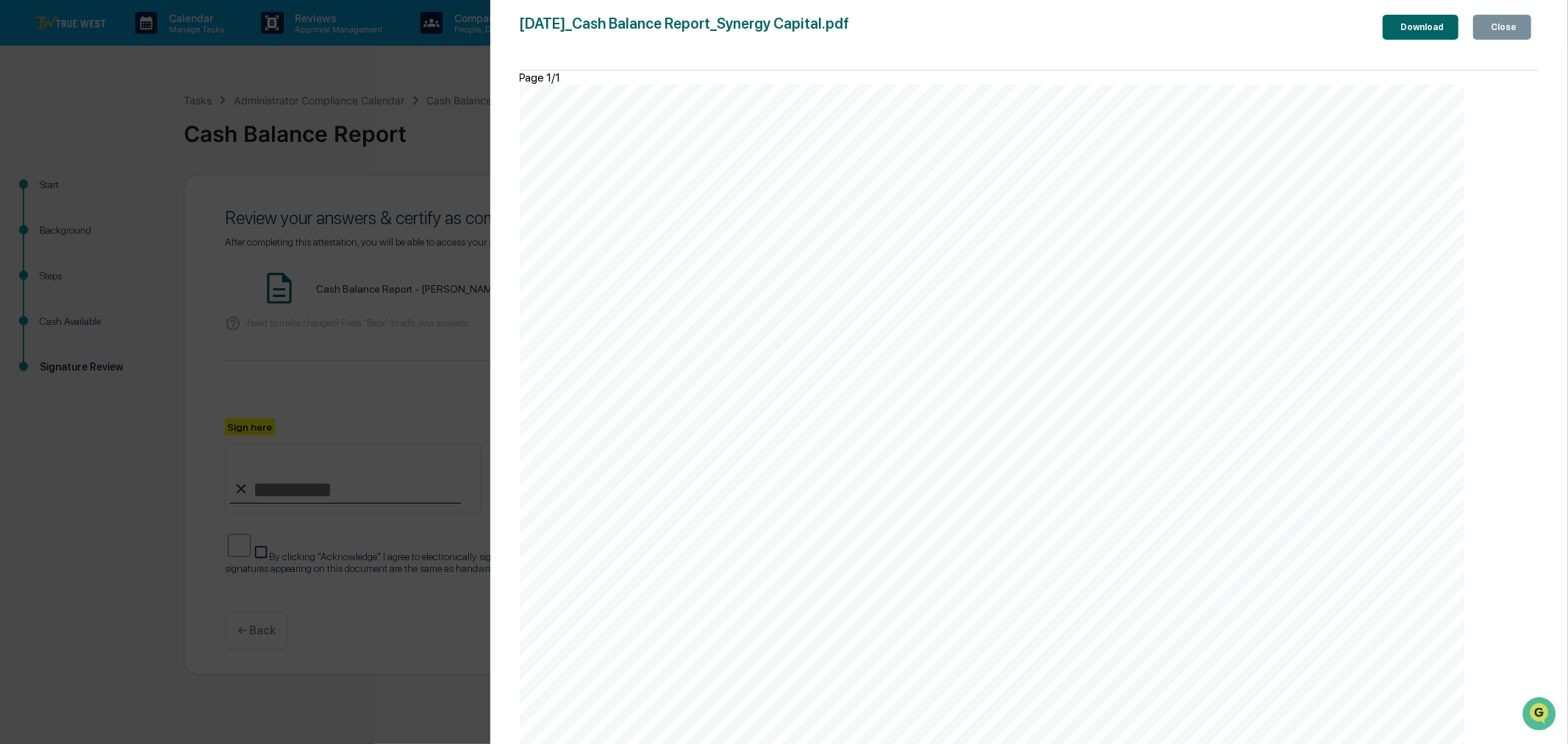
click at [1246, 27] on div "Close" at bounding box center [1502, 27] width 29 height 10
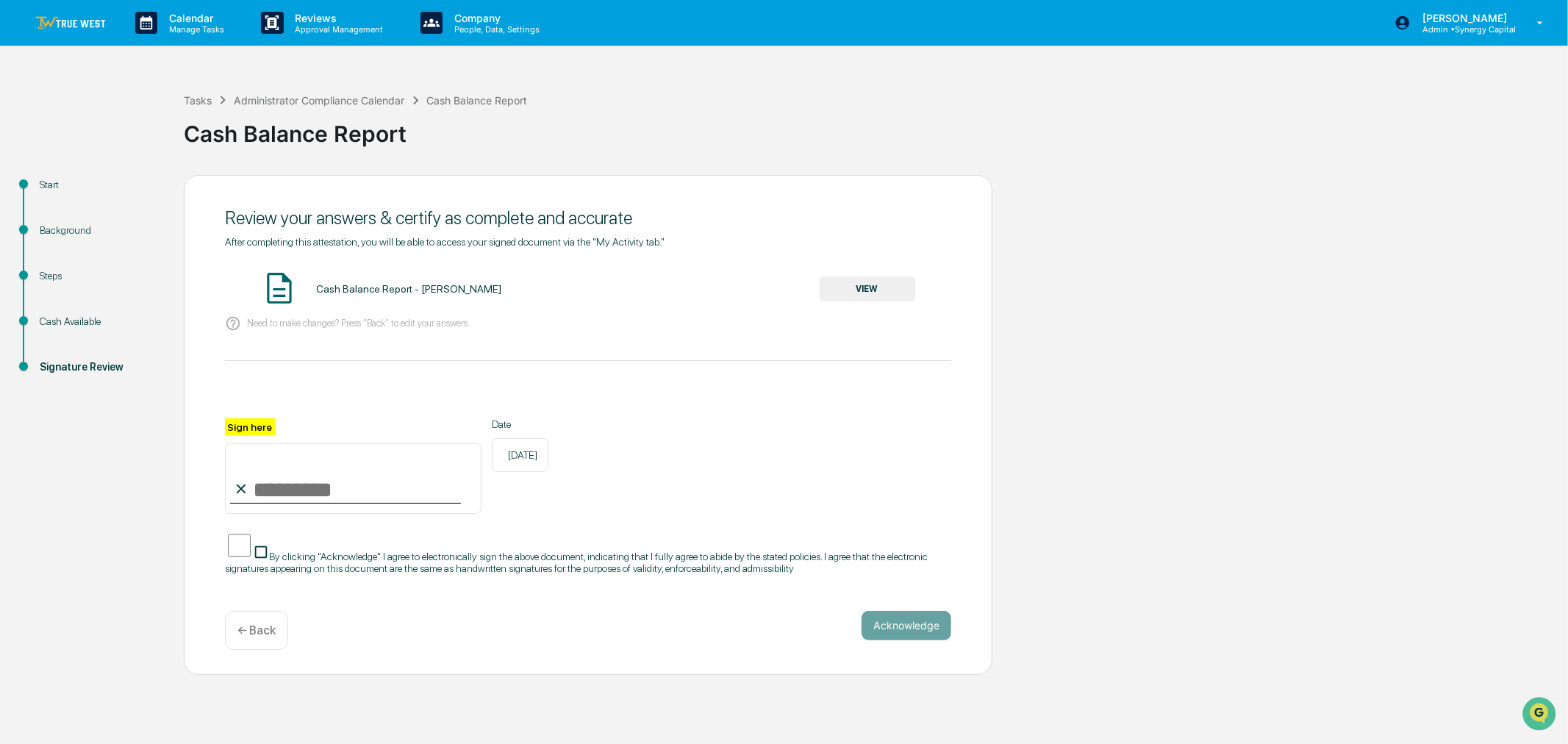
click at [312, 487] on input "Sign here" at bounding box center [353, 479] width 257 height 70
type input "**********"
click at [922, 567] on button "Acknowledge" at bounding box center [906, 626] width 90 height 30
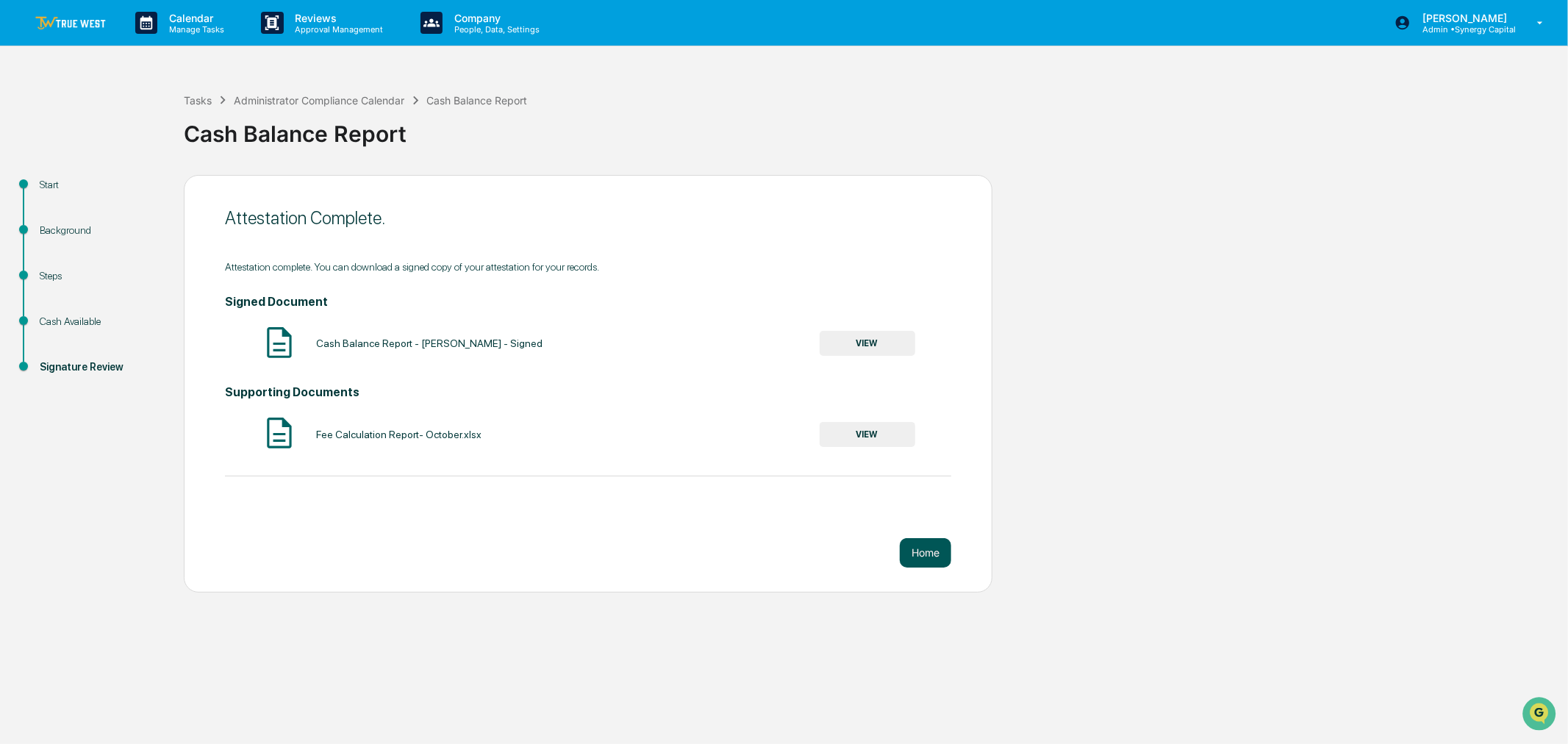
click at [926, 555] on button "Home" at bounding box center [926, 553] width 52 height 30
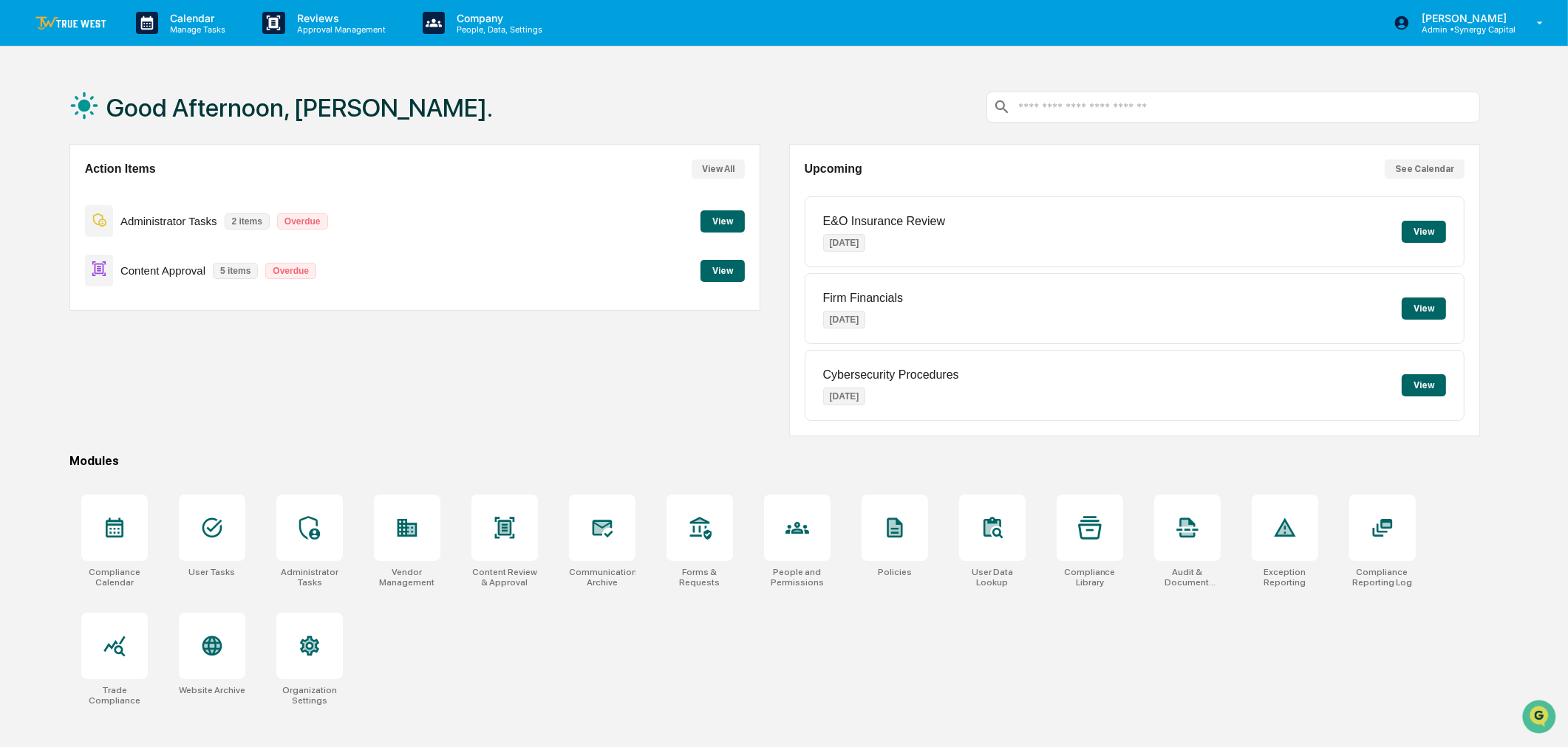
click at [1252, 231] on button "View" at bounding box center [1424, 232] width 45 height 22
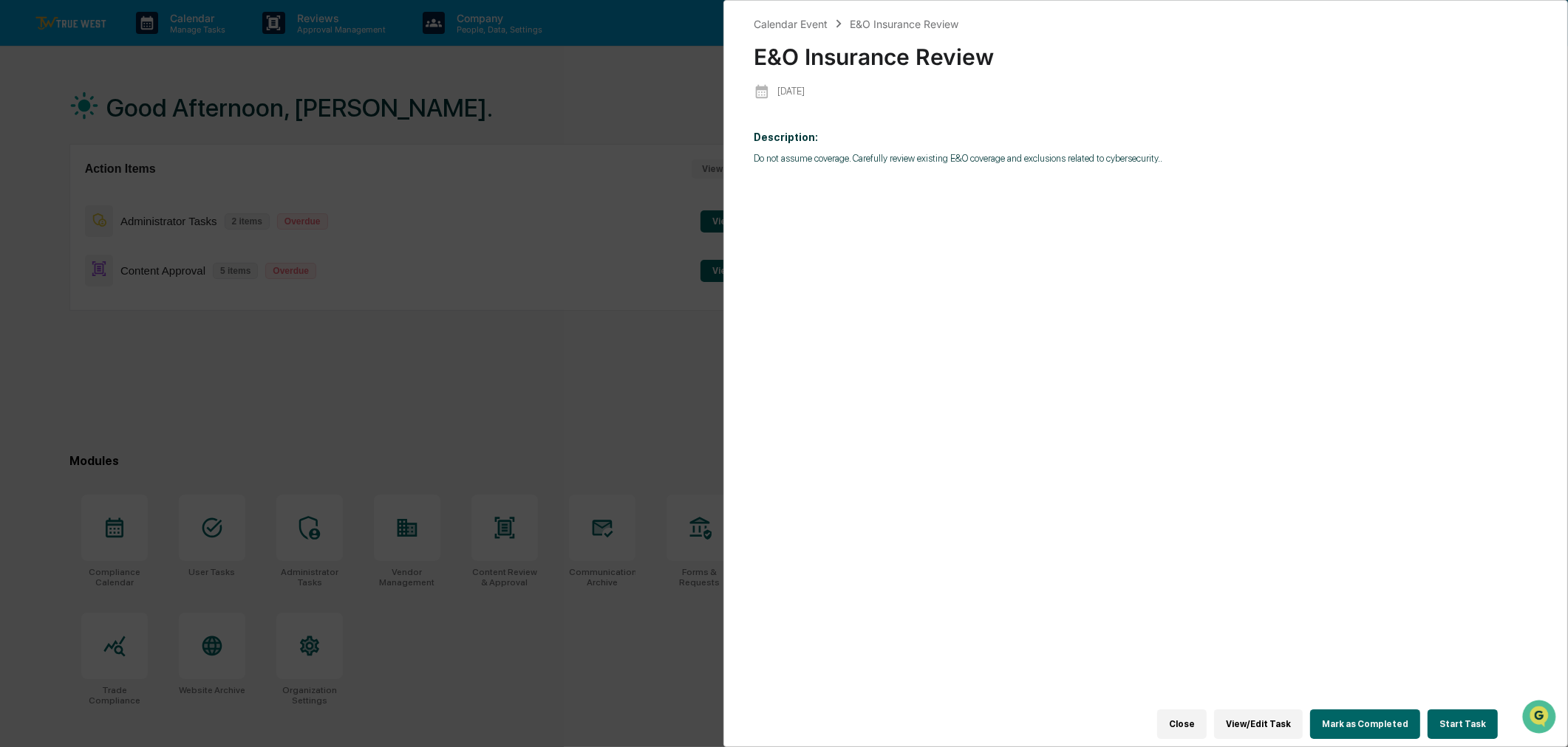
click at [1252, 569] on button "Start Task" at bounding box center [1462, 725] width 70 height 30
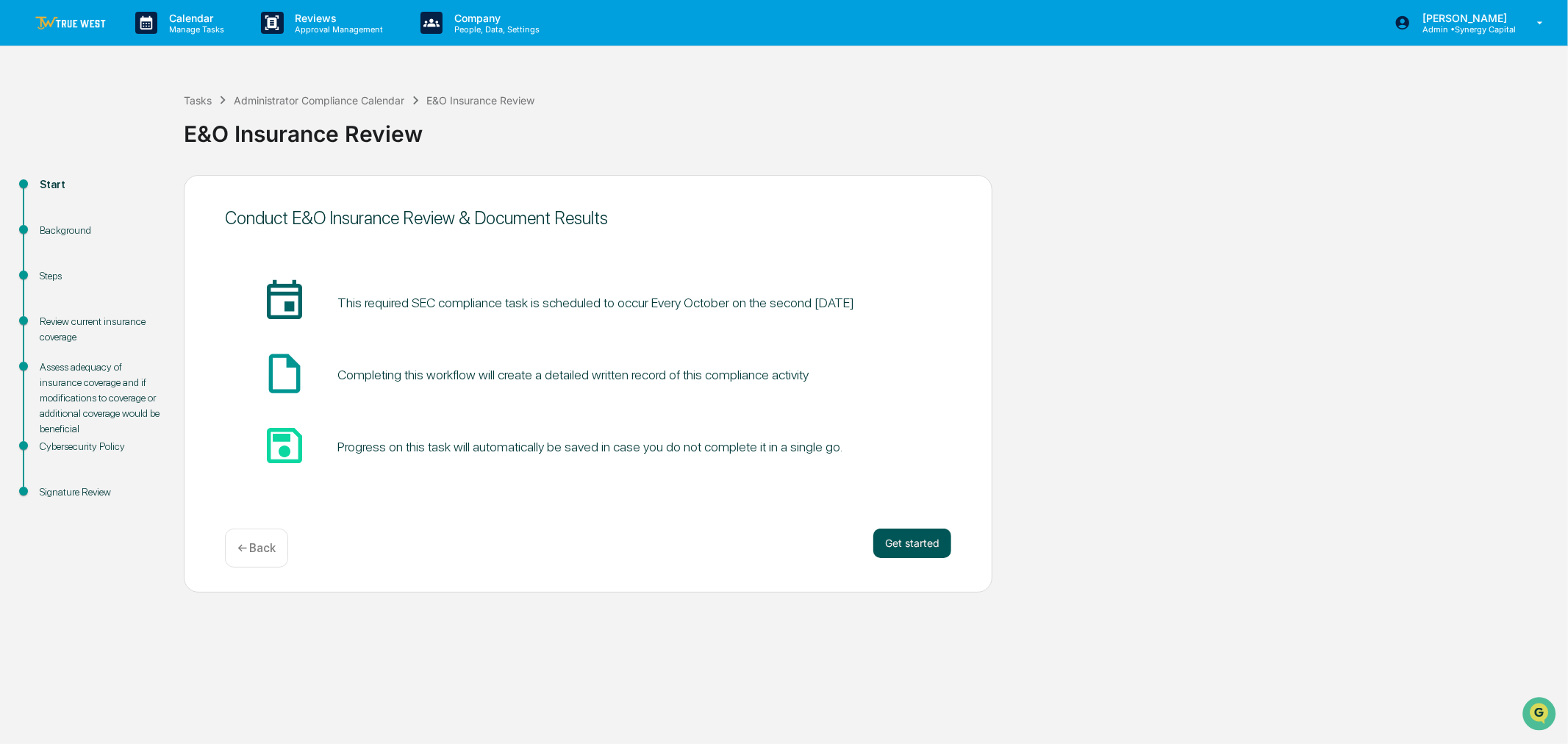
click at [935, 547] on button "Get started" at bounding box center [912, 544] width 78 height 30
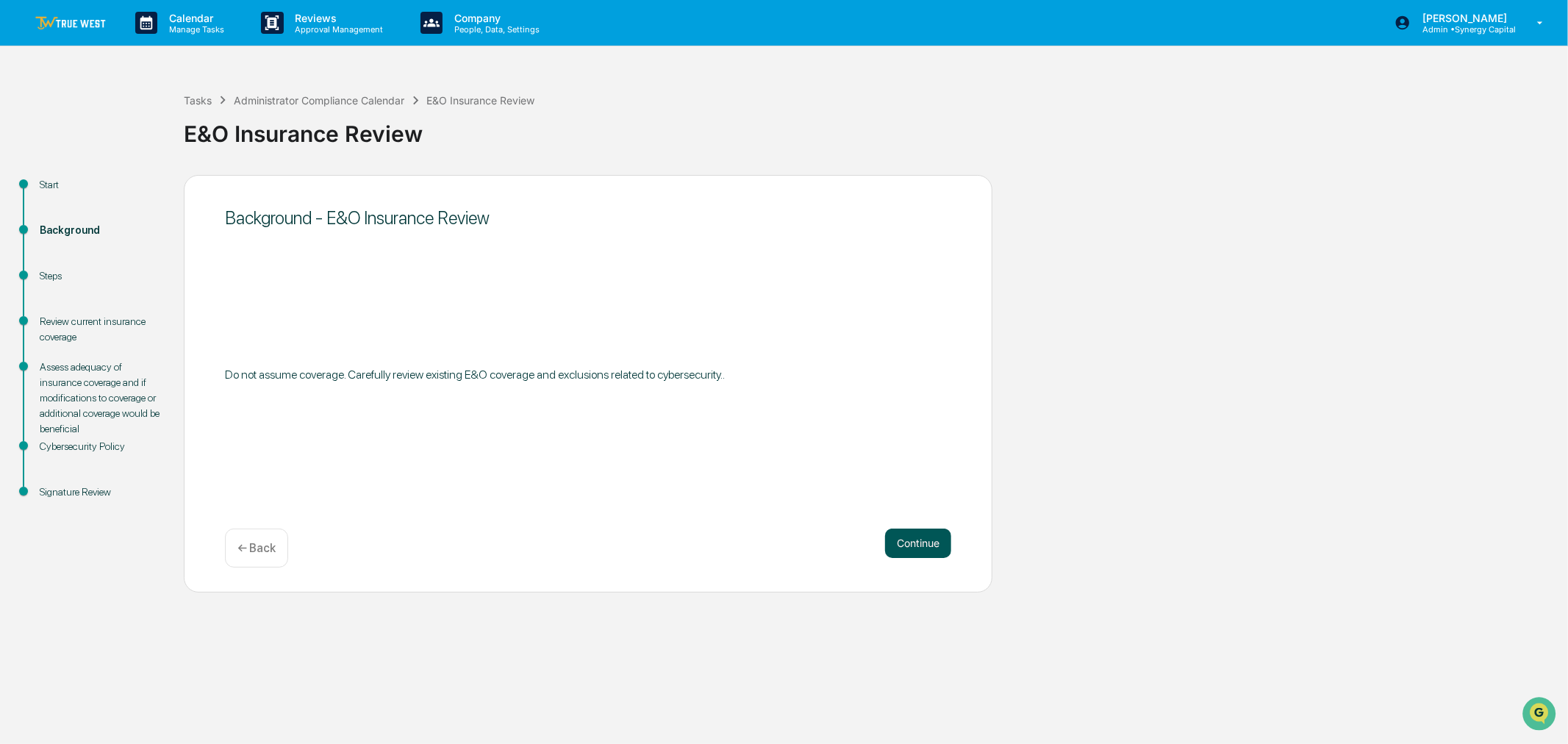
click at [915, 530] on button "Continue" at bounding box center [918, 544] width 66 height 30
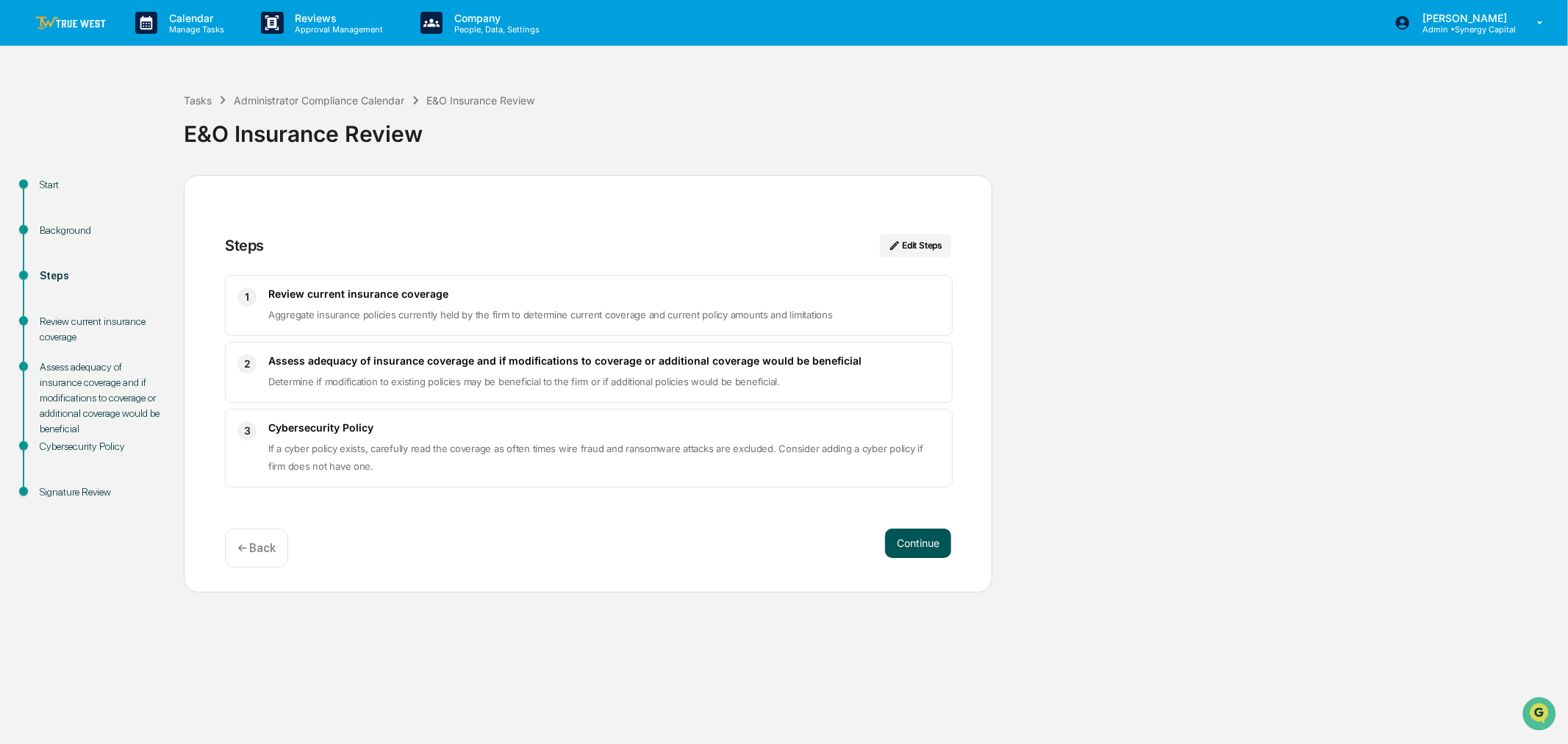
click at [926, 537] on button "Continue" at bounding box center [918, 544] width 66 height 30
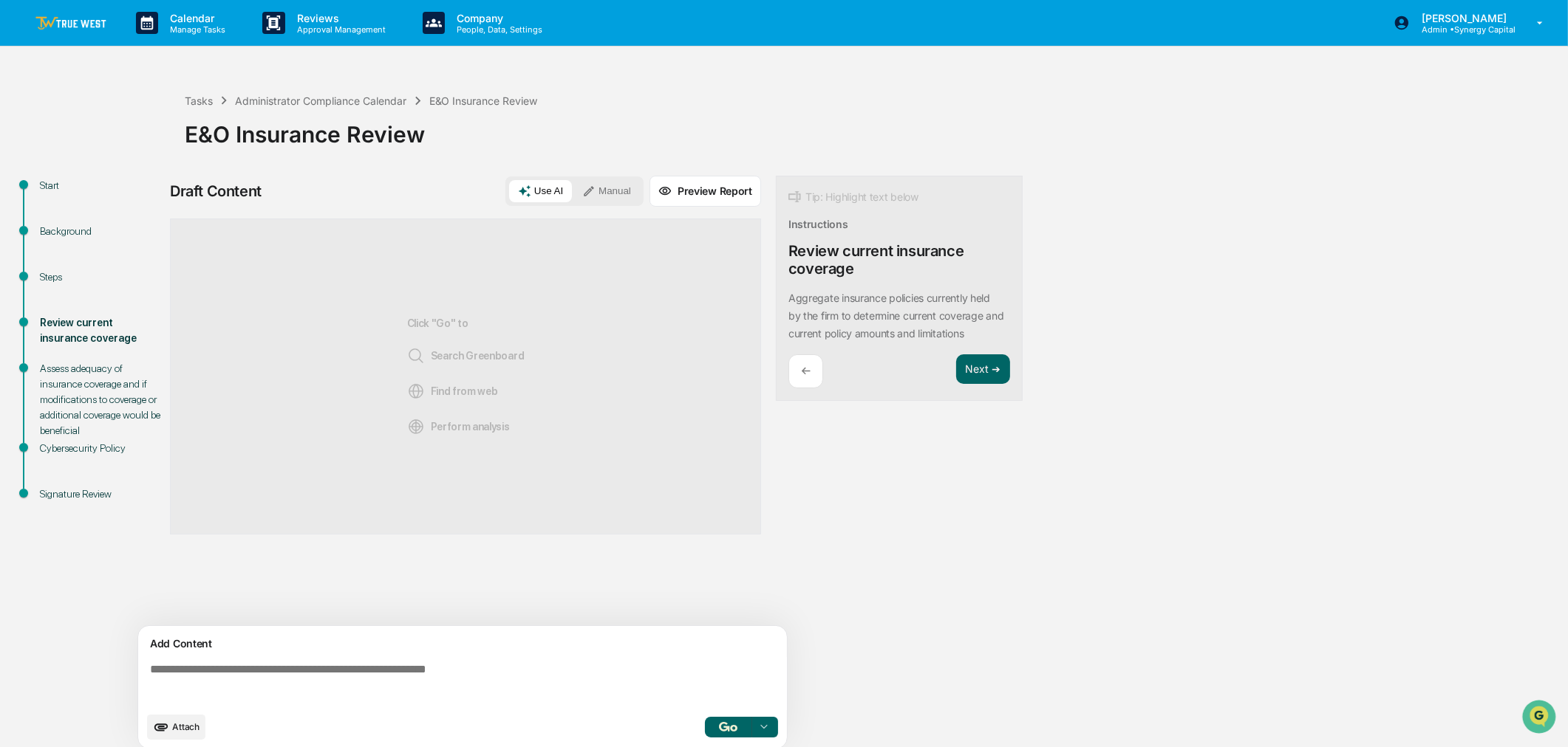
click at [623, 188] on button "Manual" at bounding box center [606, 192] width 66 height 22
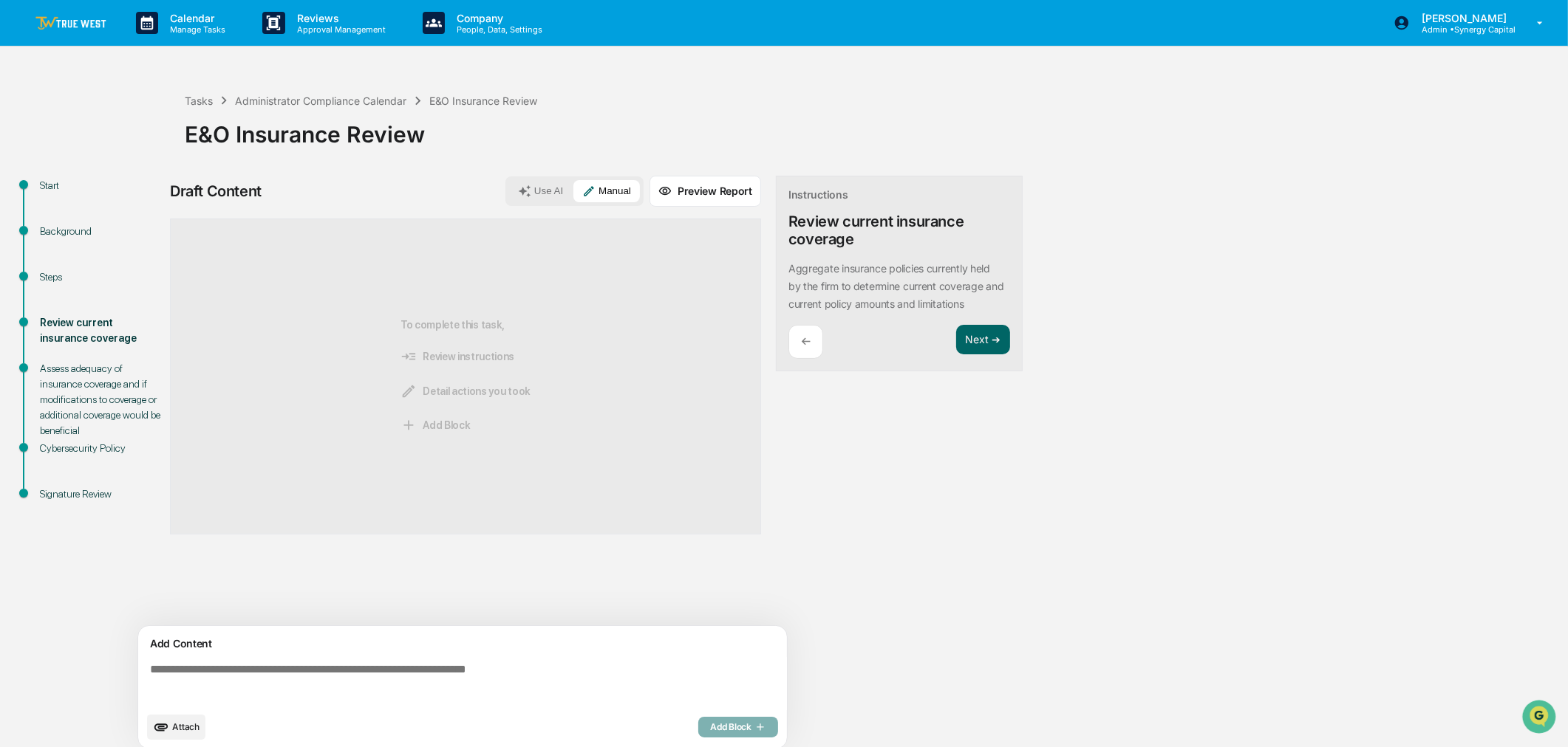
click at [467, 569] on textarea at bounding box center [465, 684] width 643 height 53
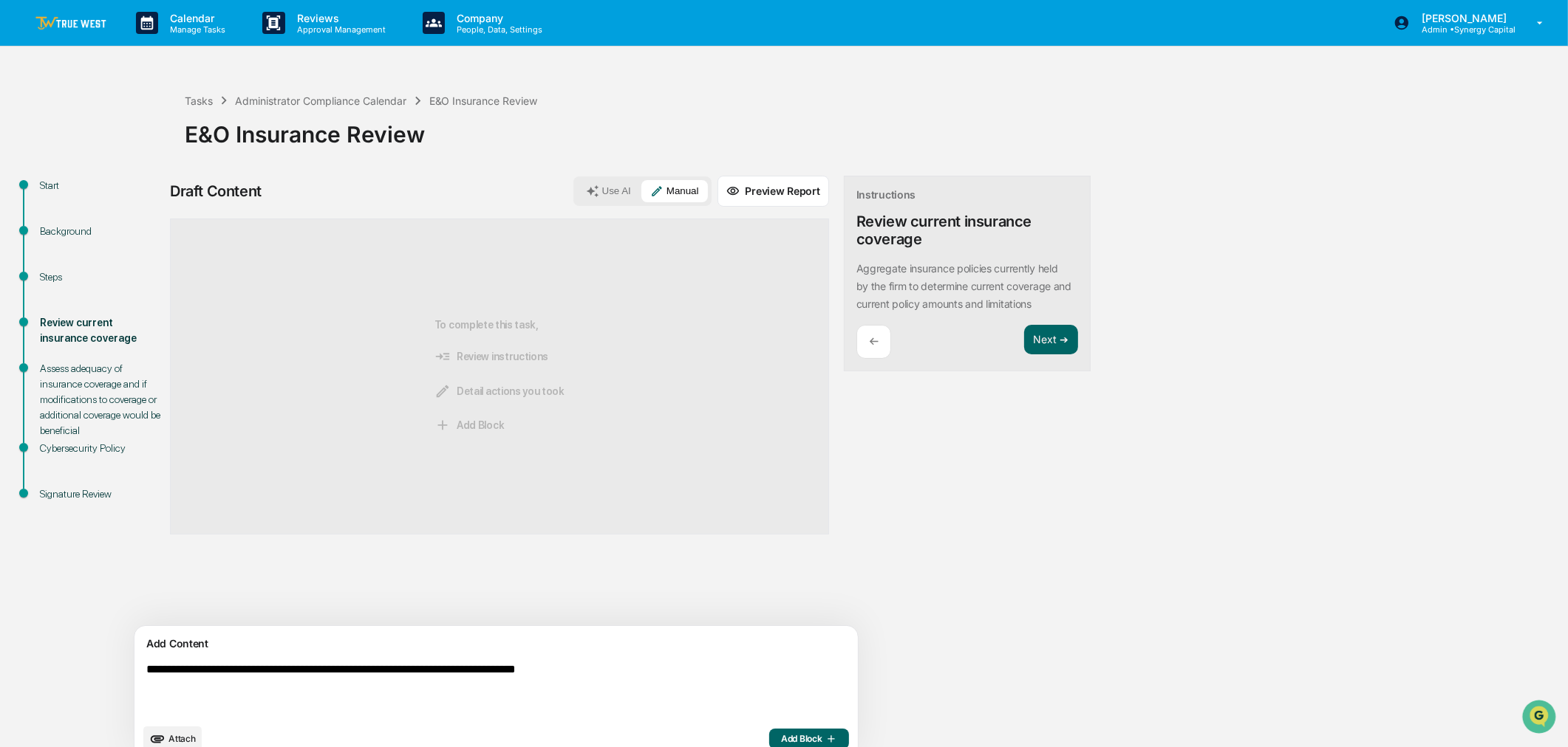
type textarea "**********"
click at [769, 569] on button "Add Block" at bounding box center [809, 740] width 80 height 20
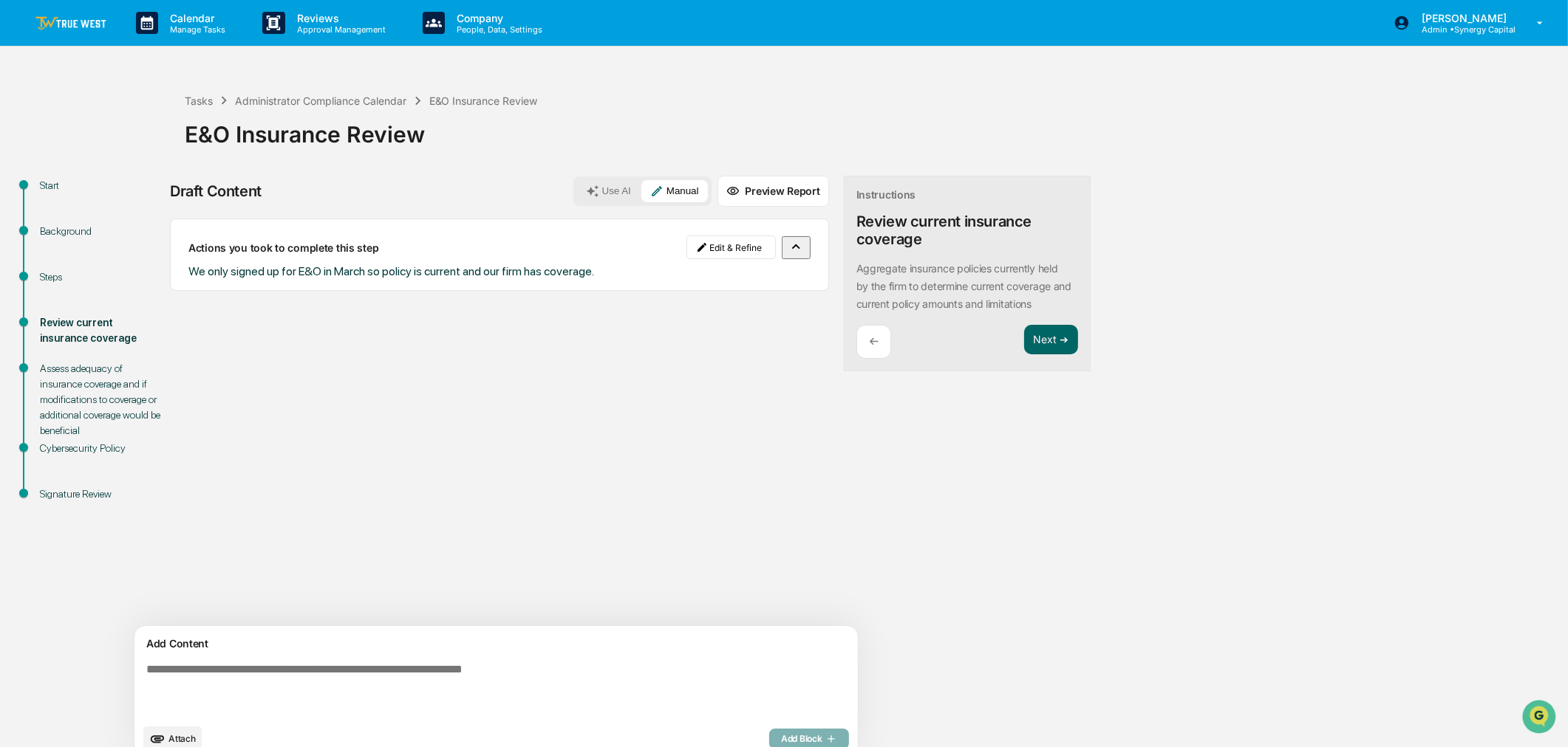
click at [180, 569] on button "Attach" at bounding box center [172, 739] width 59 height 25
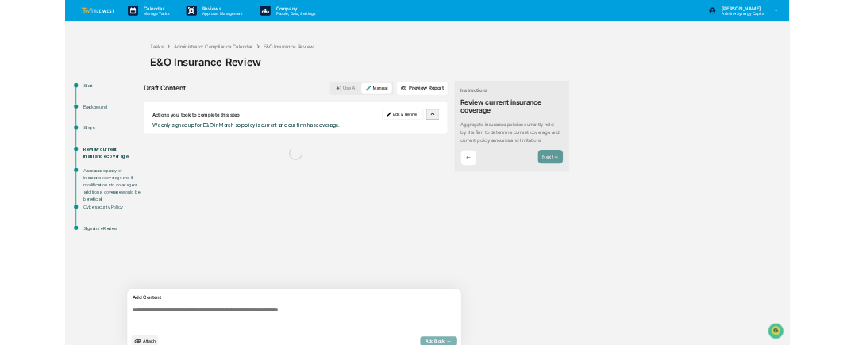
scroll to position [25, 0]
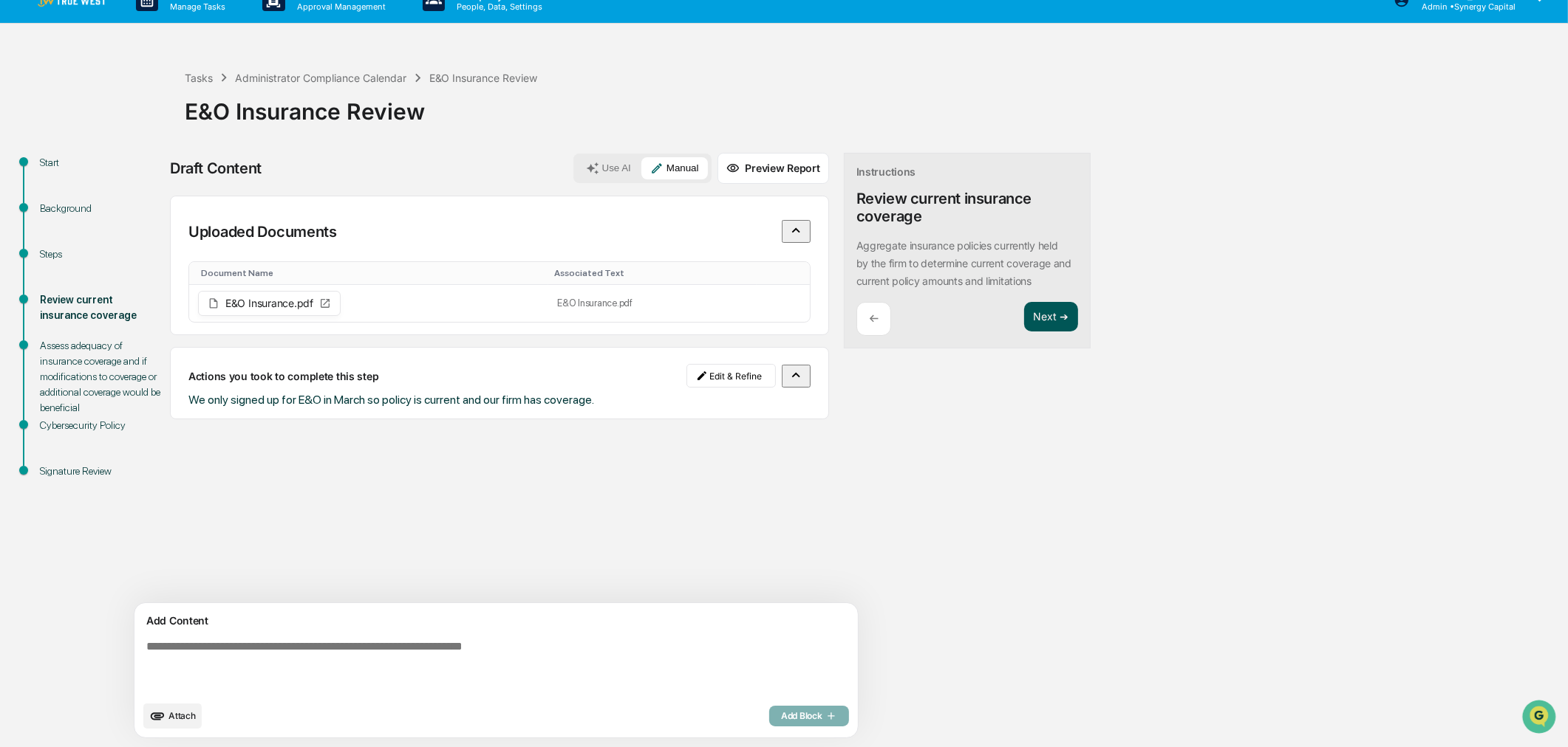
click at [1024, 308] on button "Next ➔" at bounding box center [1051, 317] width 54 height 31
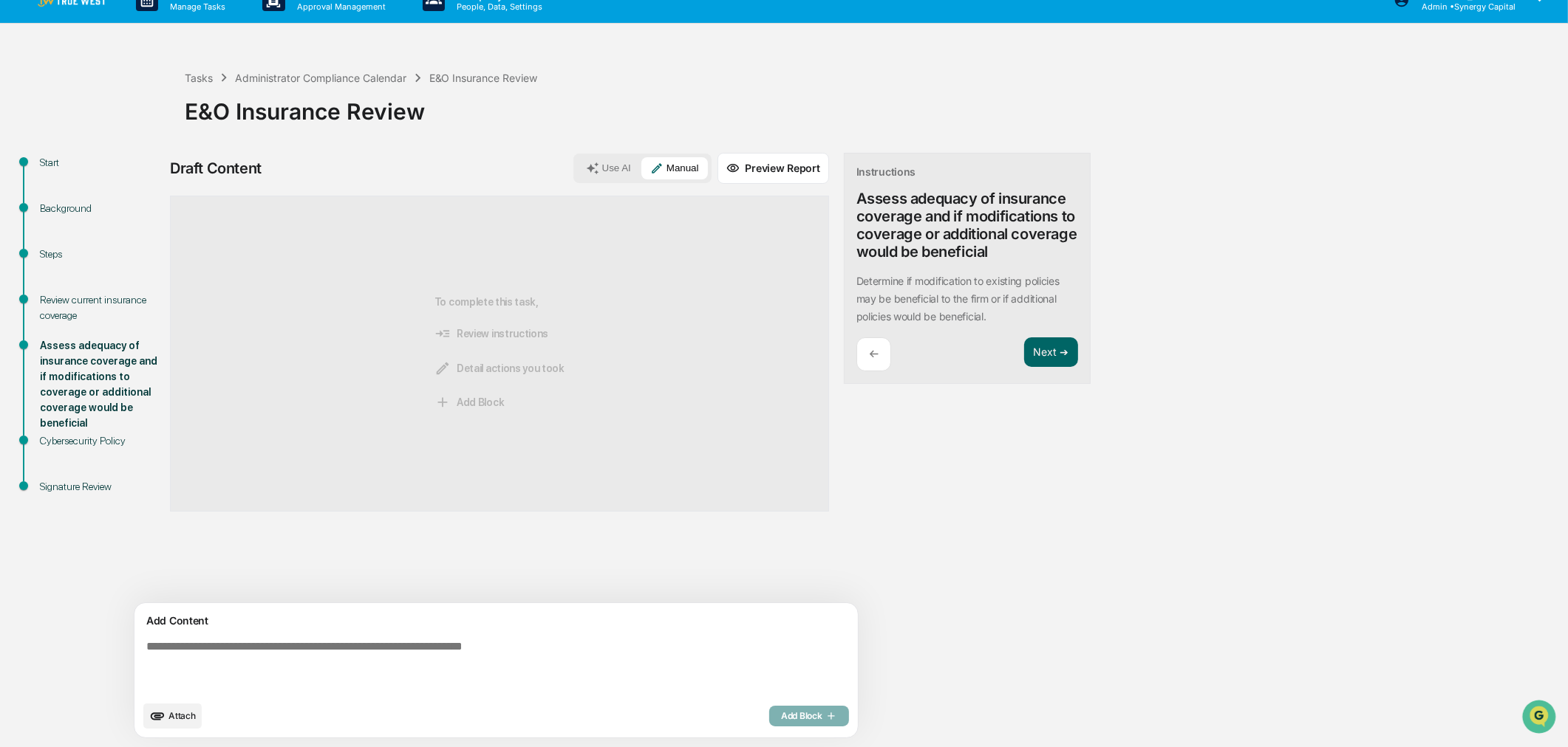
click at [422, 569] on textarea at bounding box center [462, 667] width 643 height 65
type textarea "**********"
click at [781, 569] on span "Add Block" at bounding box center [809, 716] width 56 height 12
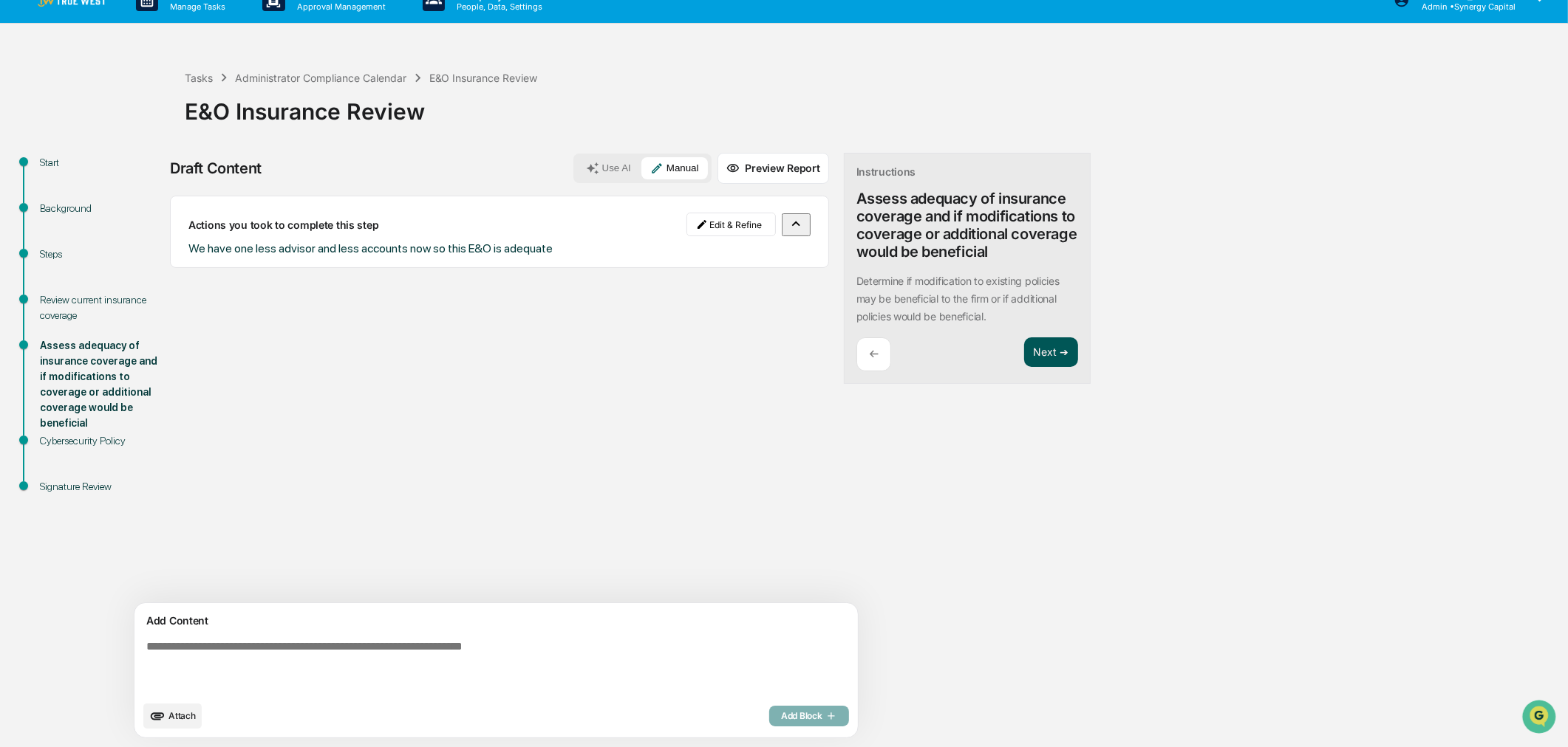
click at [1024, 347] on button "Next ➔" at bounding box center [1051, 353] width 54 height 31
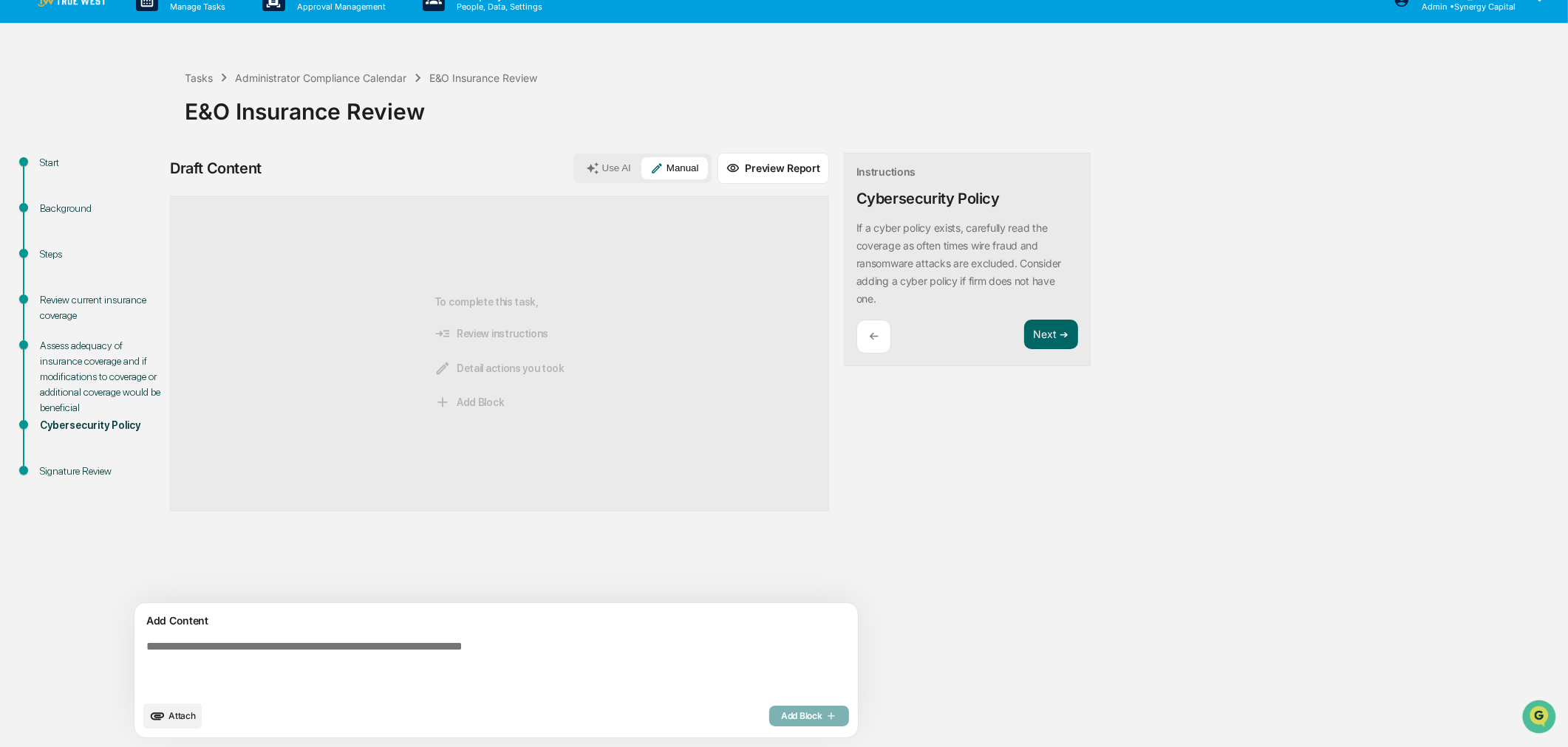
drag, startPoint x: 821, startPoint y: 592, endPoint x: 840, endPoint y: 634, distance: 46.1
click at [821, 569] on div "Draft Content Use AI Manual Preview Report Sources To complete this task, Revie…" at bounding box center [583, 449] width 827 height 594
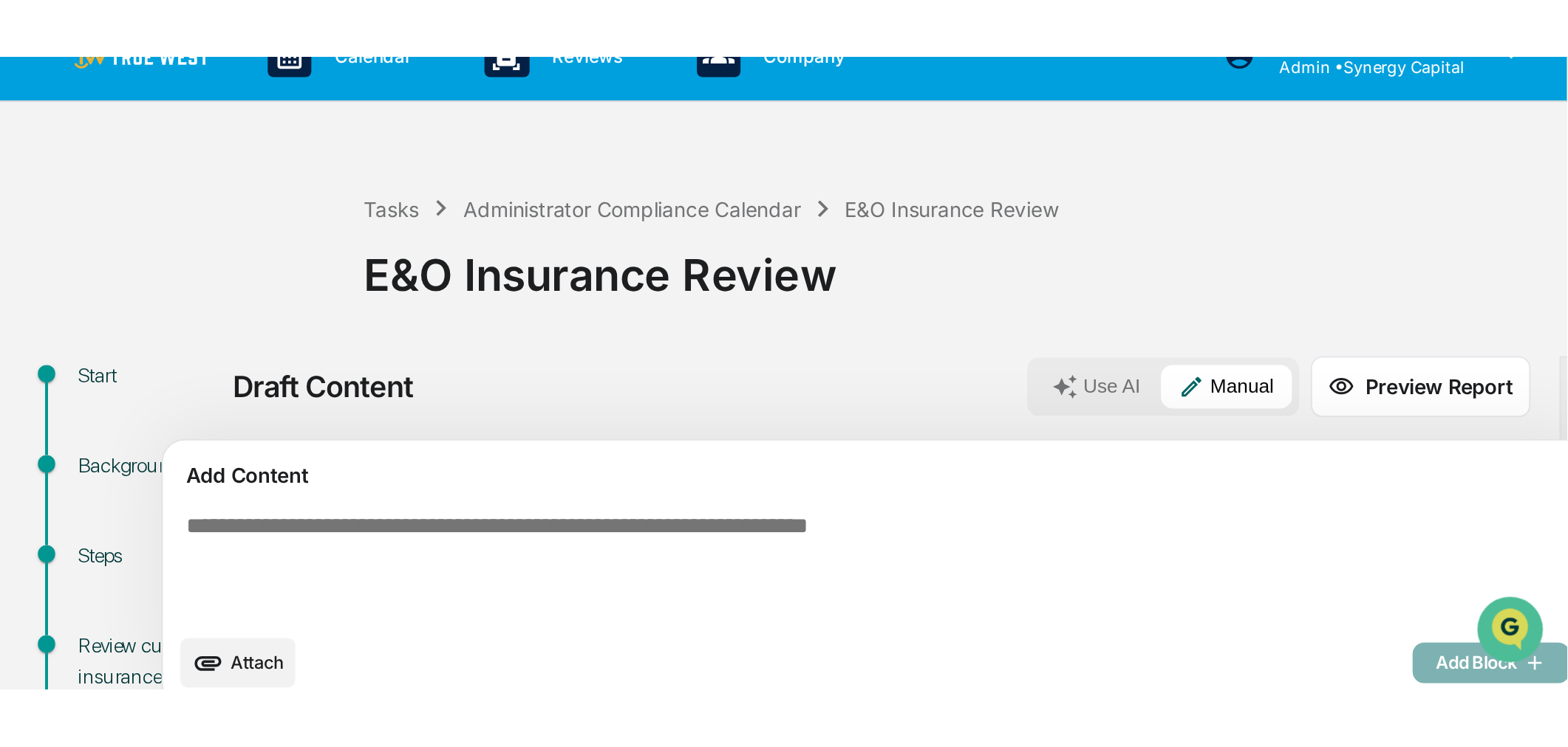
scroll to position [0, 0]
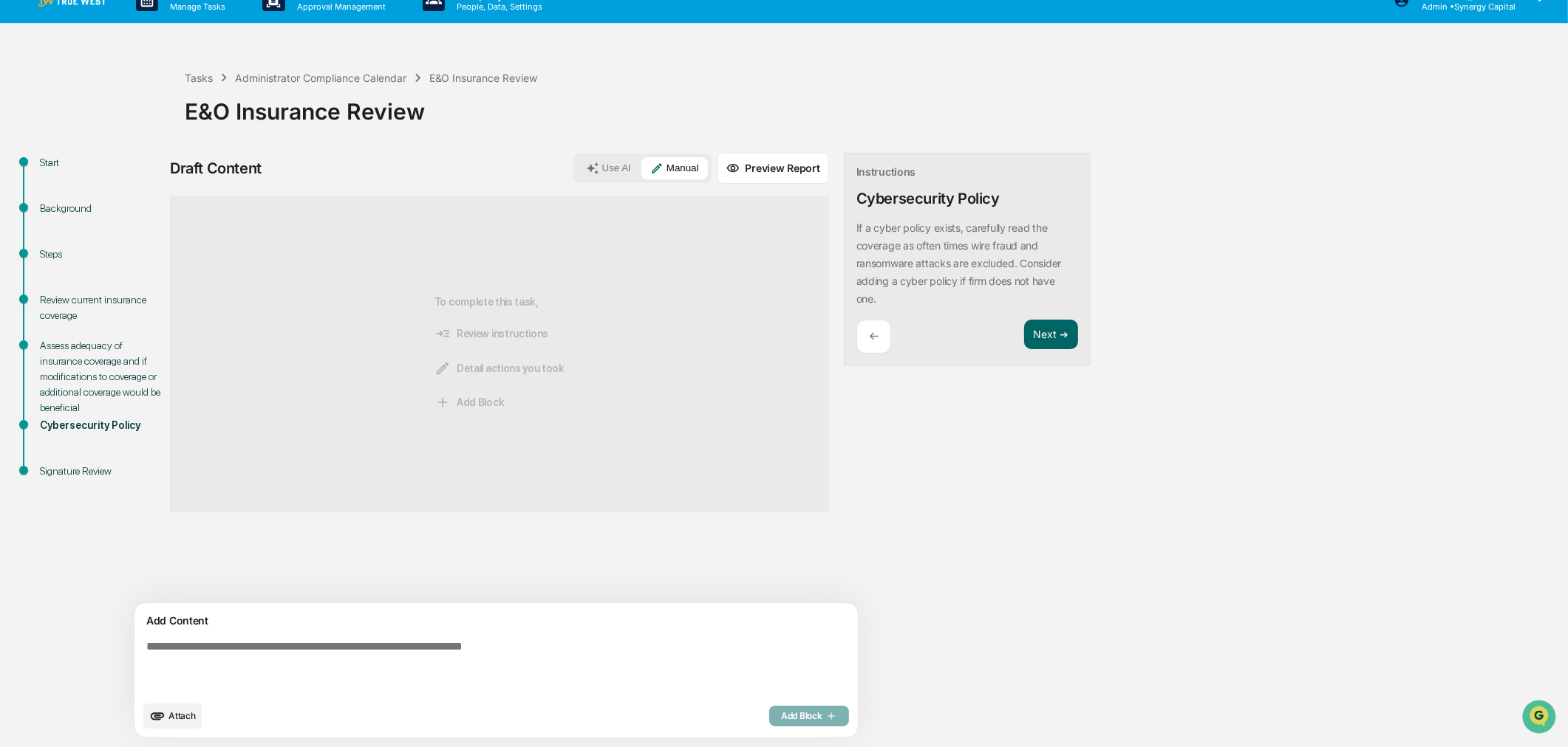
click at [324, 569] on textarea at bounding box center [462, 667] width 643 height 65
type textarea "**********"
click at [781, 569] on span "Add Block" at bounding box center [809, 716] width 56 height 12
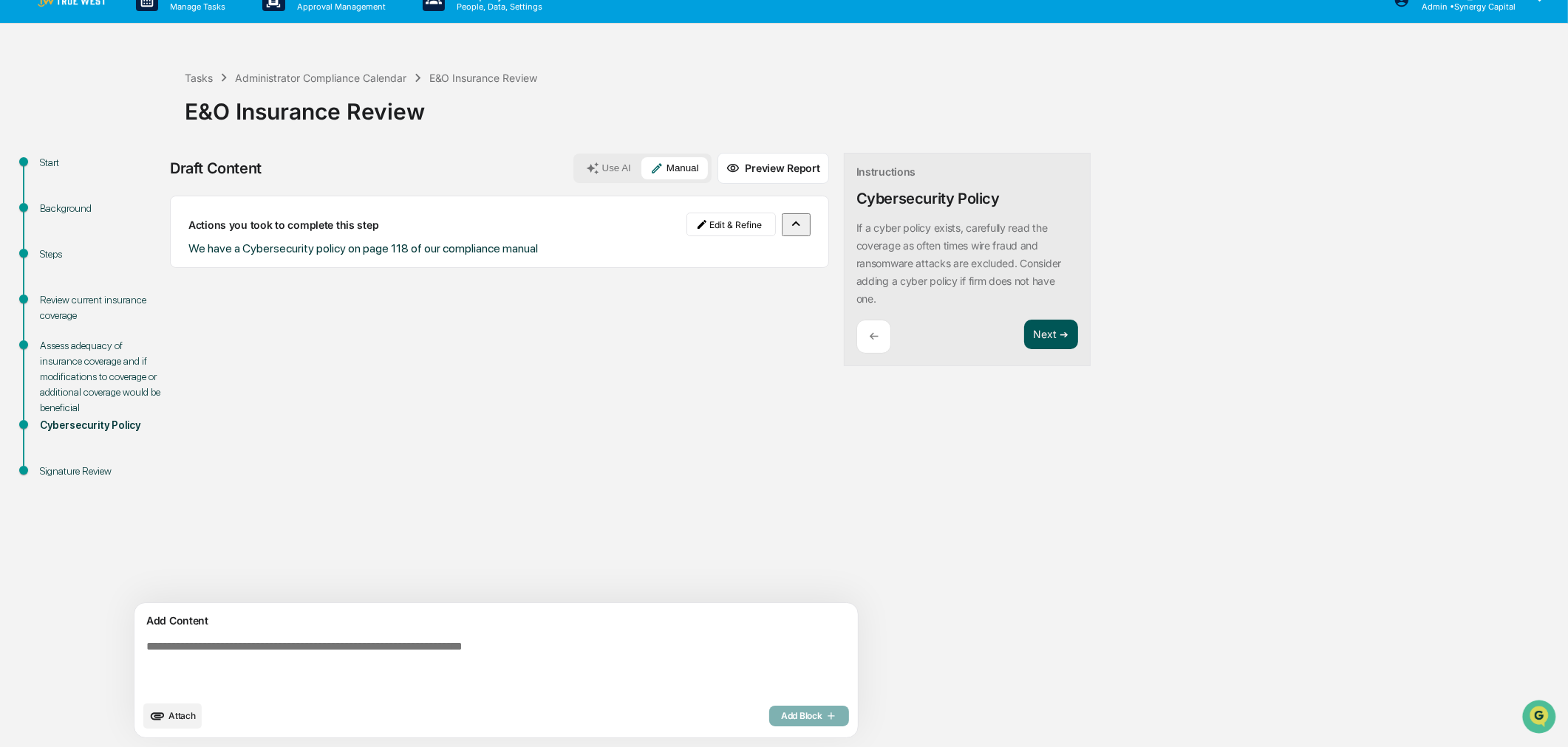
click at [1024, 325] on button "Next ➔" at bounding box center [1051, 335] width 54 height 31
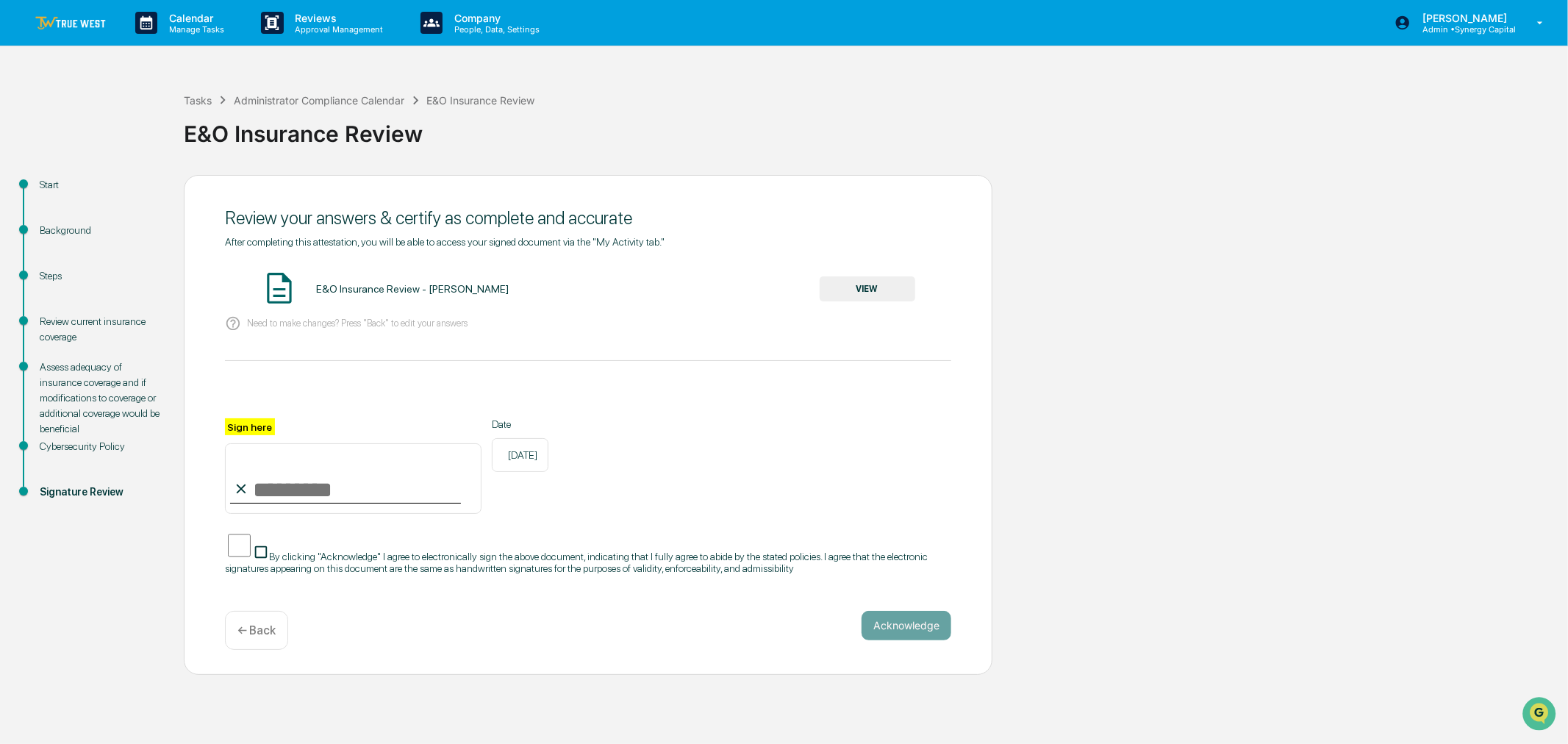
click at [877, 291] on button "VIEW" at bounding box center [867, 289] width 95 height 25
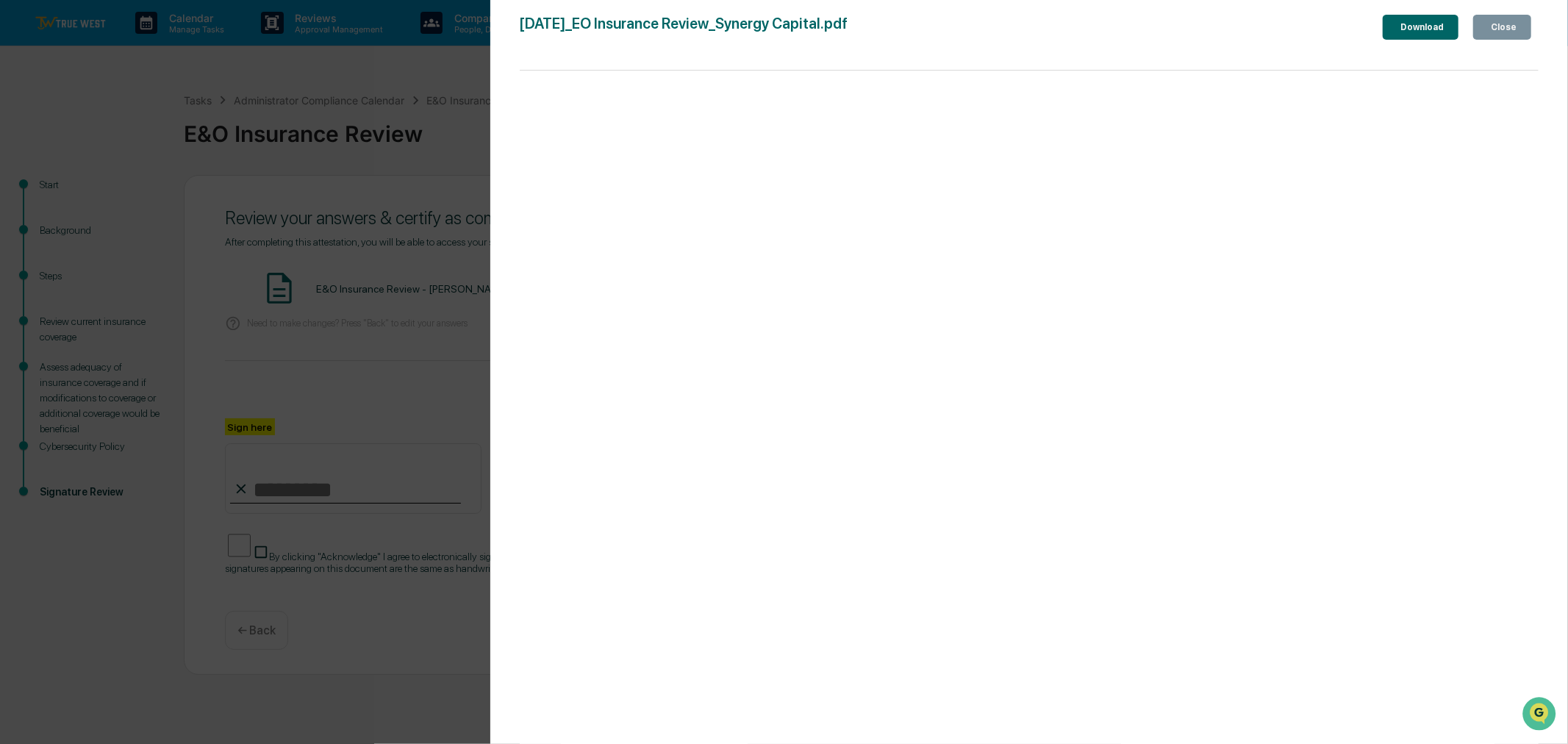
click at [1246, 23] on div "Close" at bounding box center [1502, 27] width 29 height 10
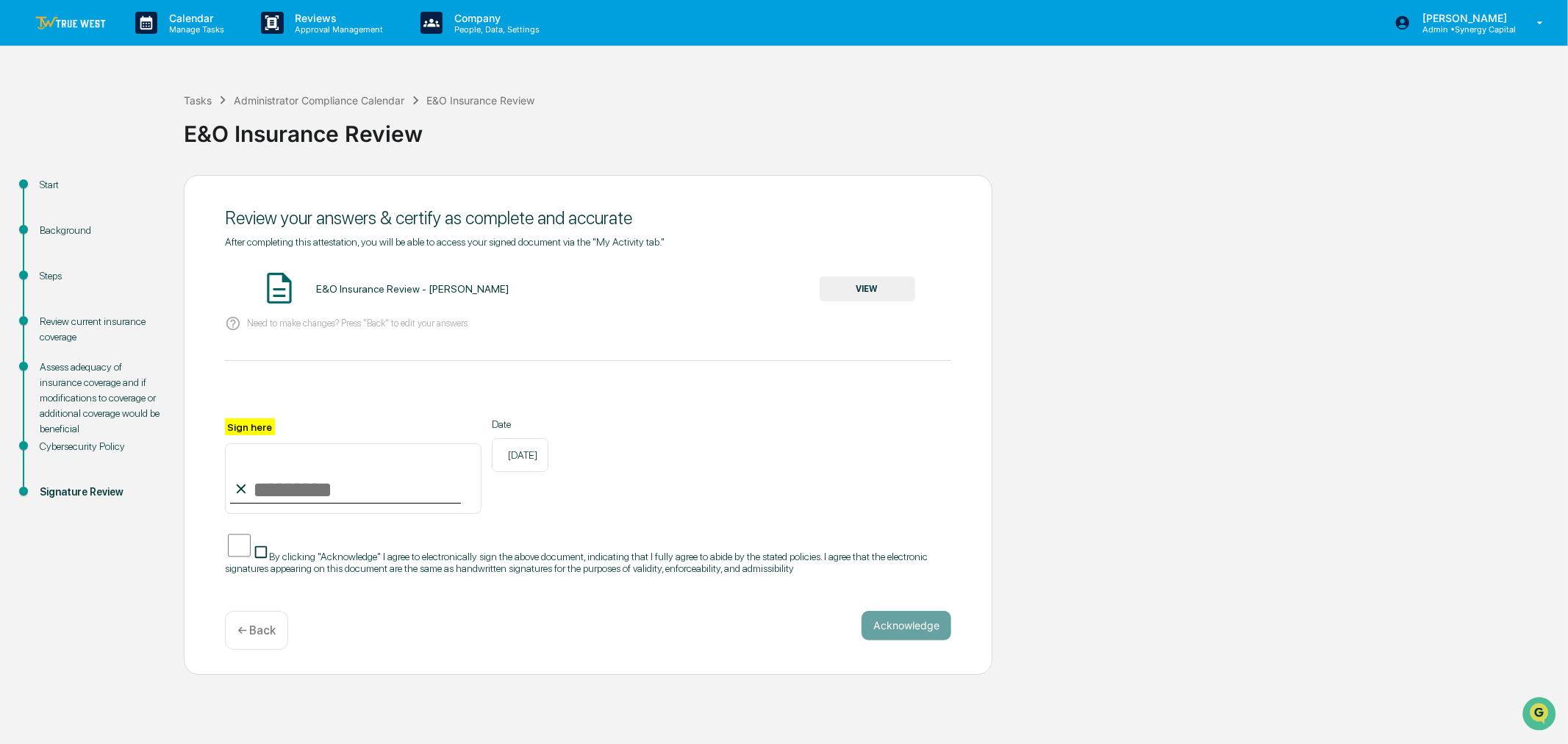
click at [358, 503] on input "Sign here" at bounding box center [353, 479] width 257 height 70
type input "**********"
click at [912, 567] on button "Acknowledge" at bounding box center [906, 626] width 90 height 30
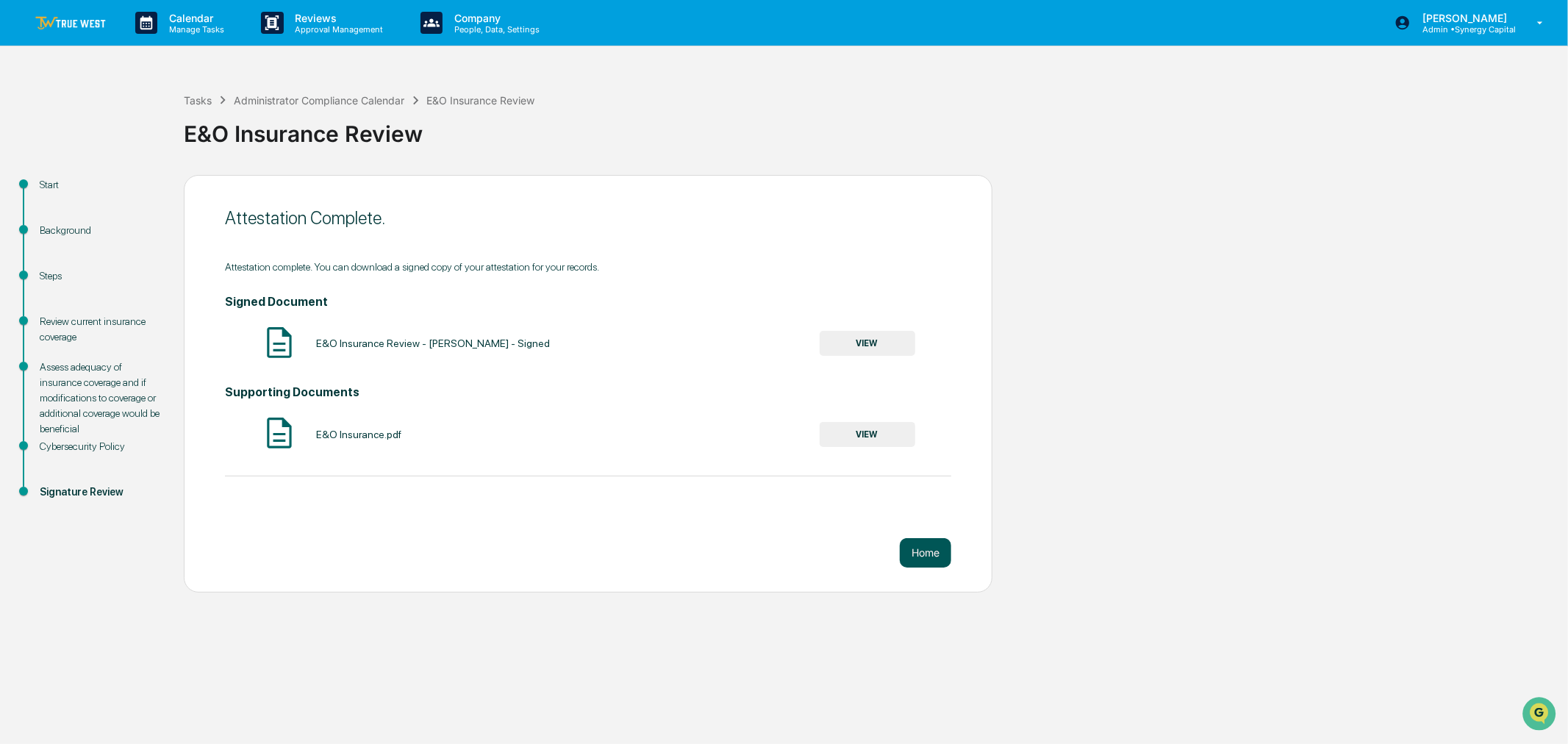
click at [923, 552] on button "Home" at bounding box center [926, 553] width 52 height 30
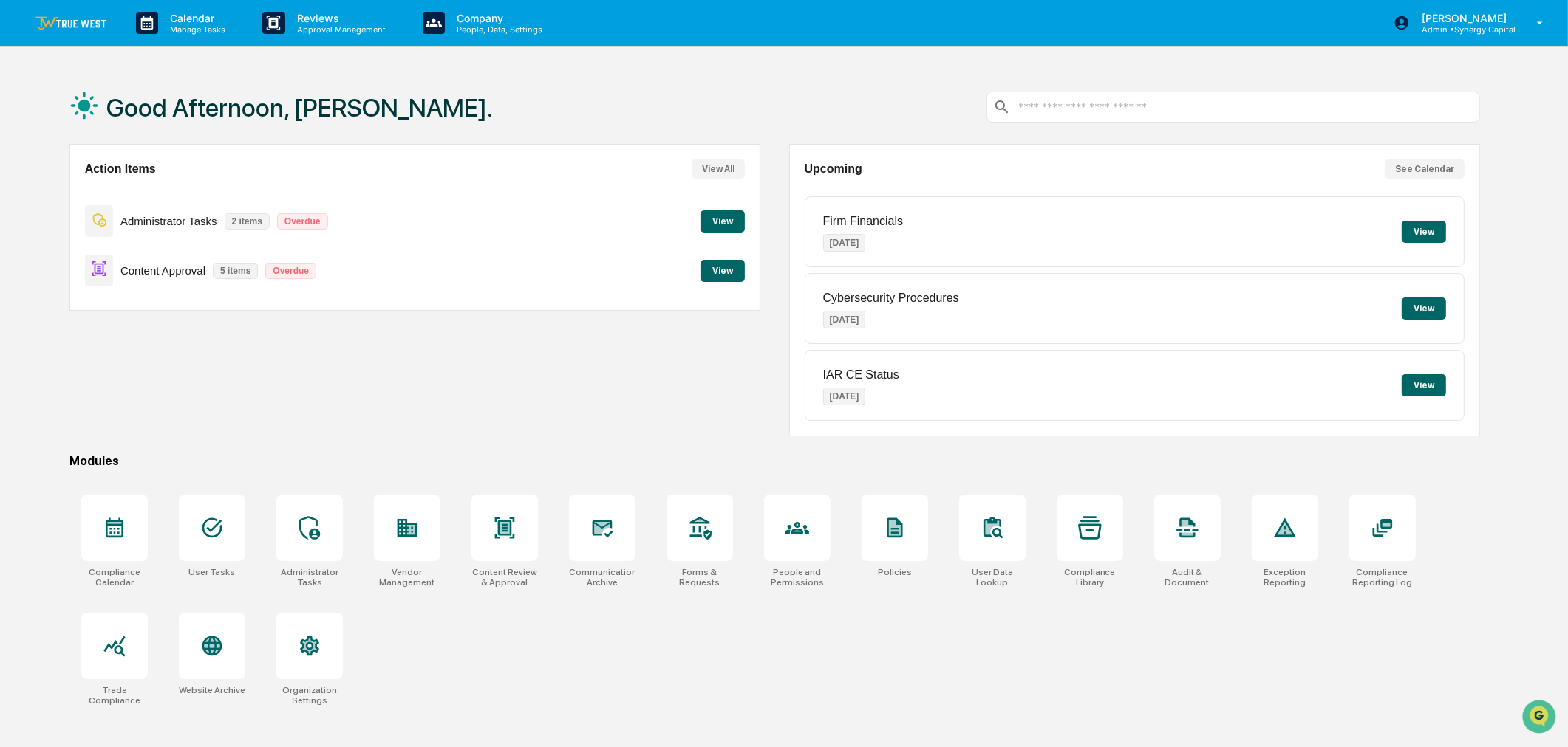
click at [717, 217] on button "View" at bounding box center [723, 221] width 45 height 22
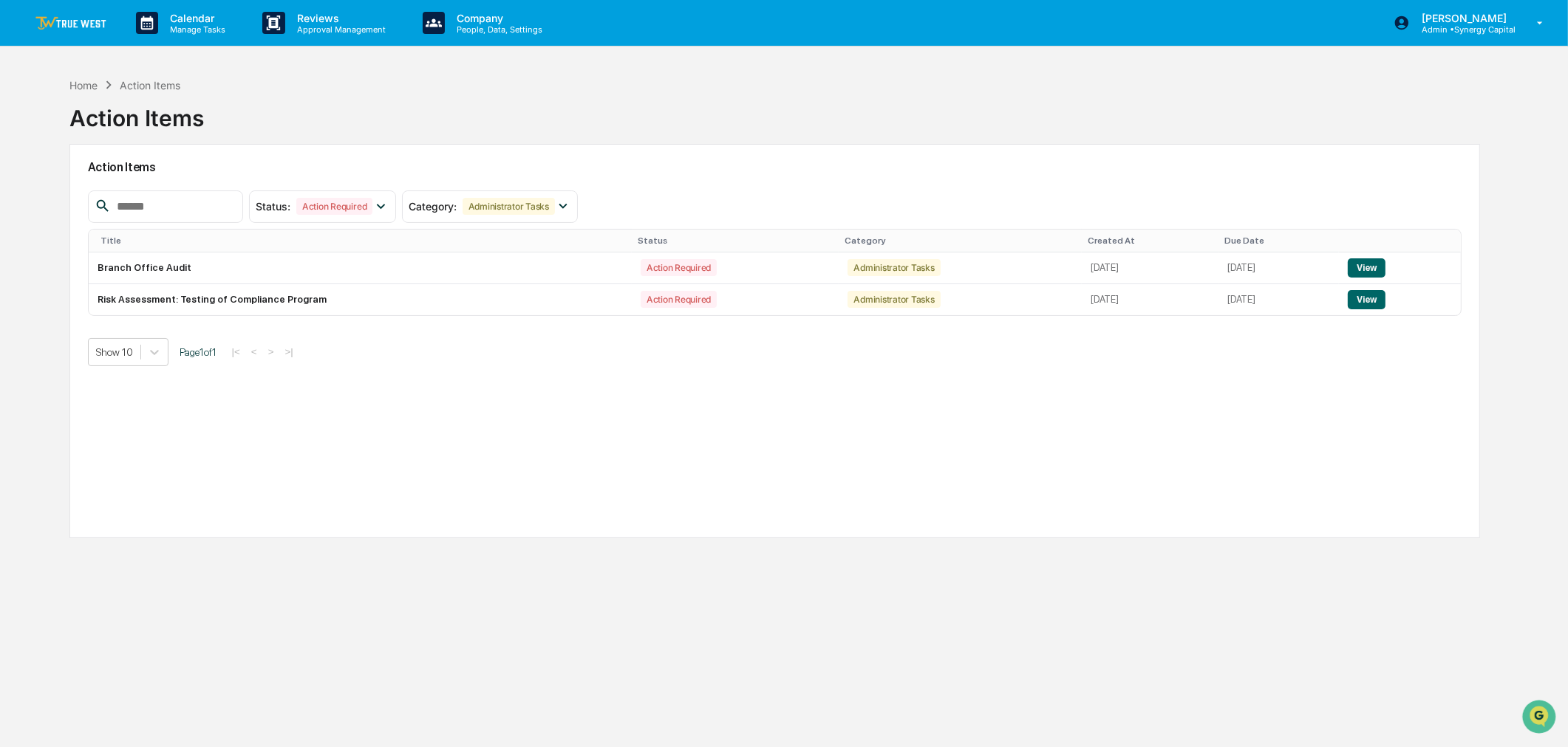
click at [618, 569] on div "Home Action Items Action Items Action Items Status : Action Required Select/Des…" at bounding box center [775, 443] width 1455 height 747
